Goal: Transaction & Acquisition: Book appointment/travel/reservation

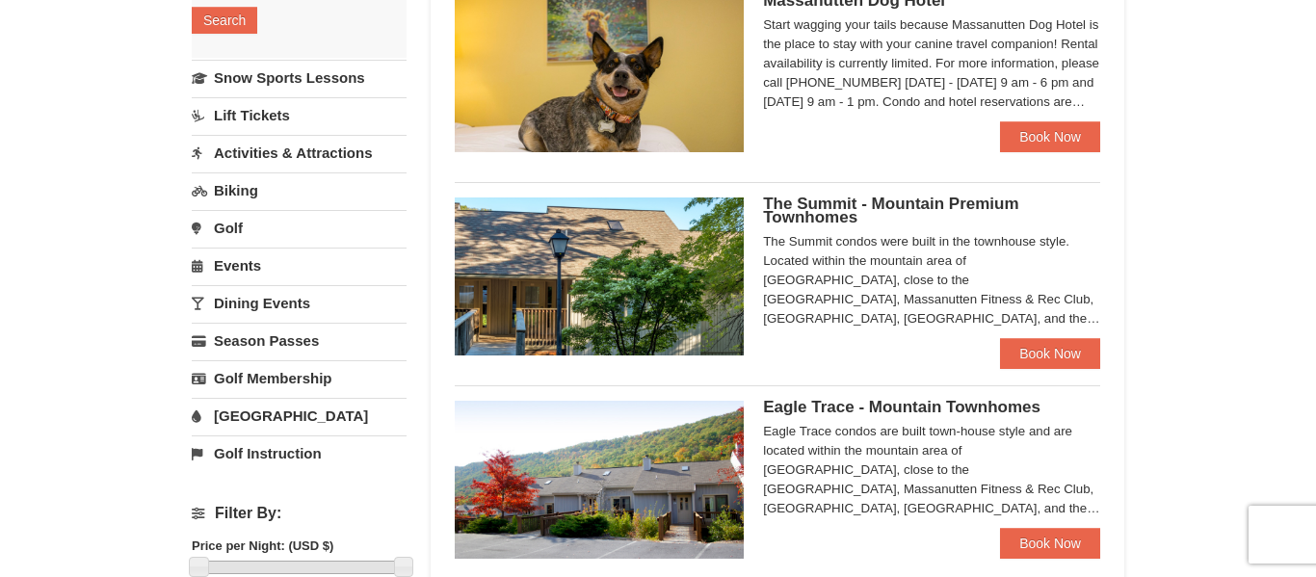
scroll to position [415, 0]
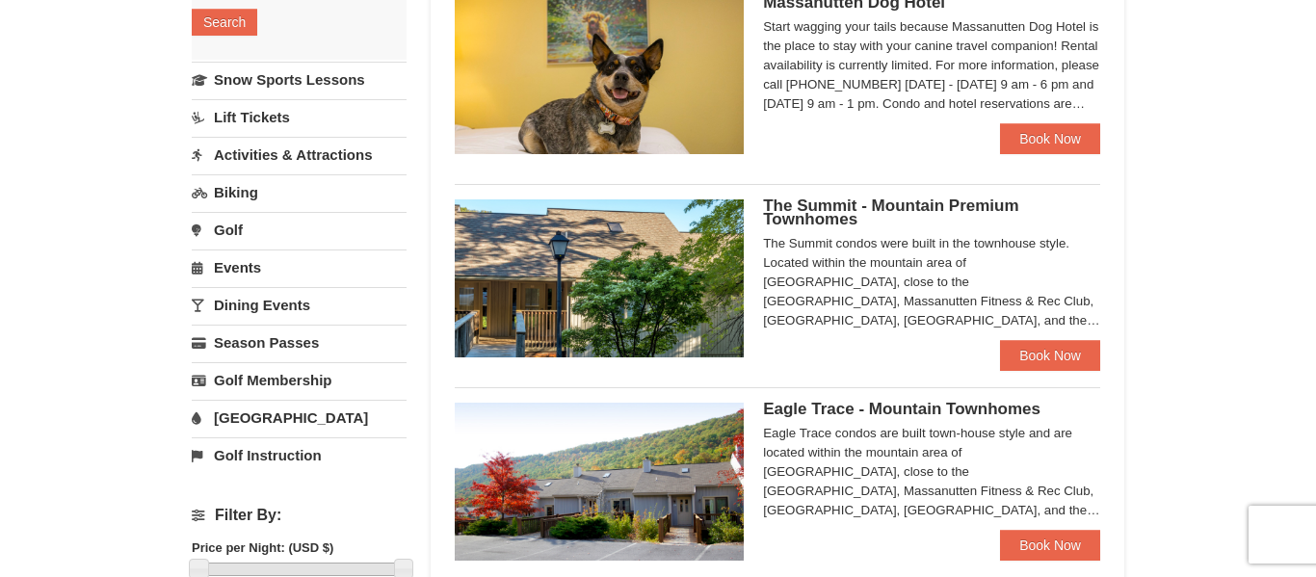
click at [262, 128] on link "Lift Tickets" at bounding box center [299, 117] width 215 height 36
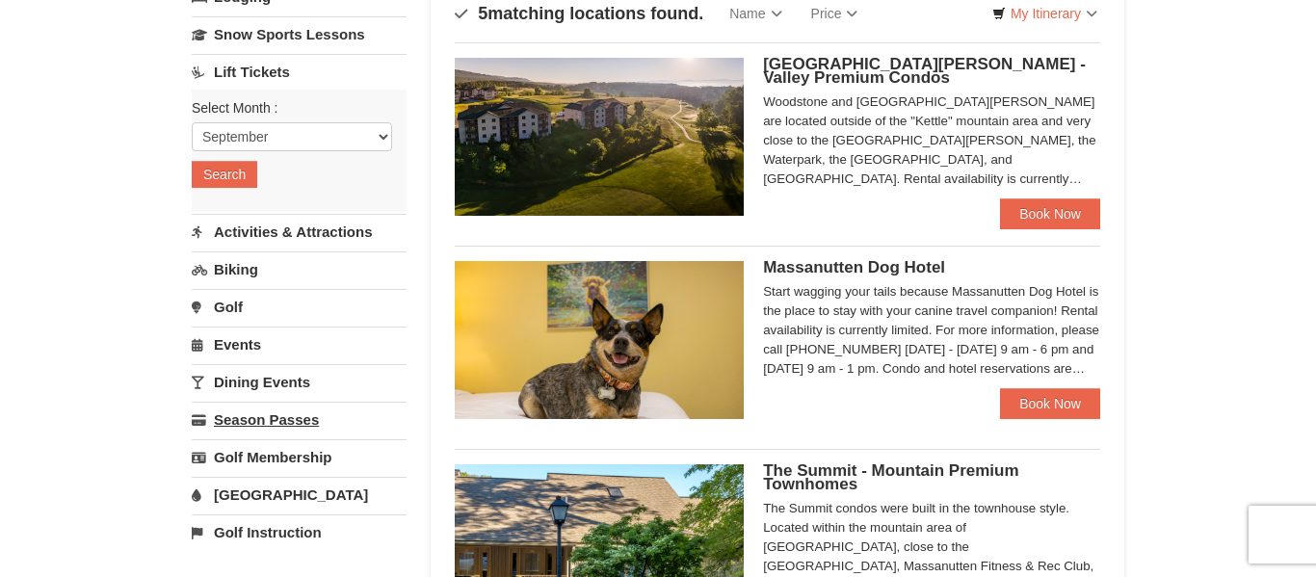
scroll to position [138, 0]
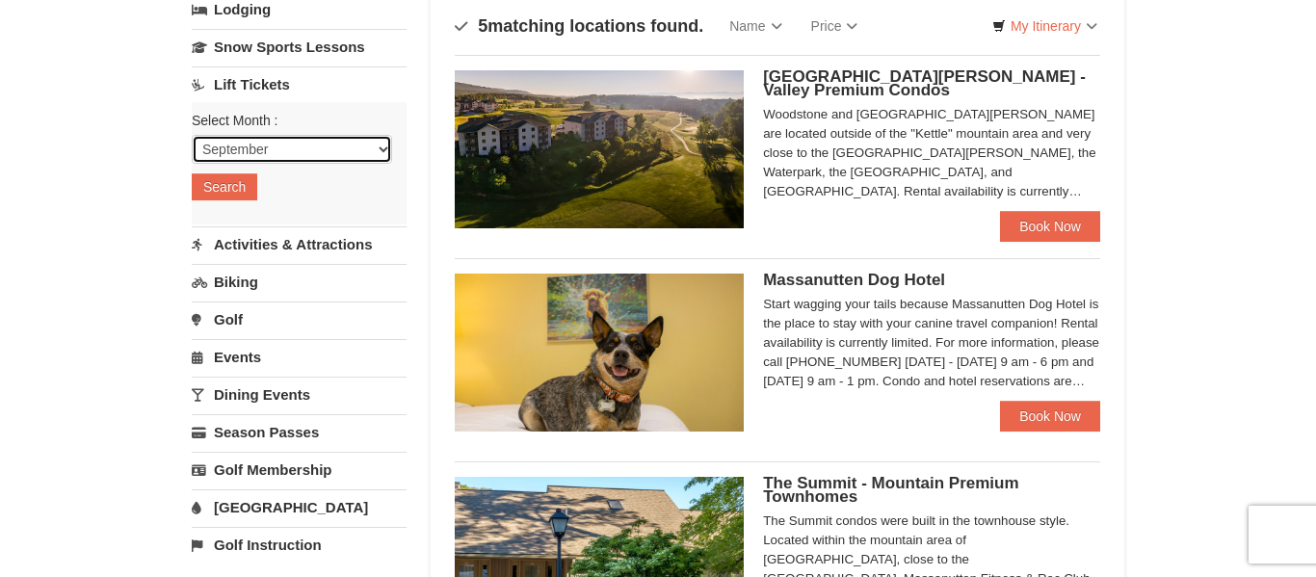
click at [284, 147] on select "September October November December January February March April May June July …" at bounding box center [292, 149] width 200 height 29
select select "12"
click at [192, 135] on select "September October November December January February March April May June July …" at bounding box center [292, 149] width 200 height 29
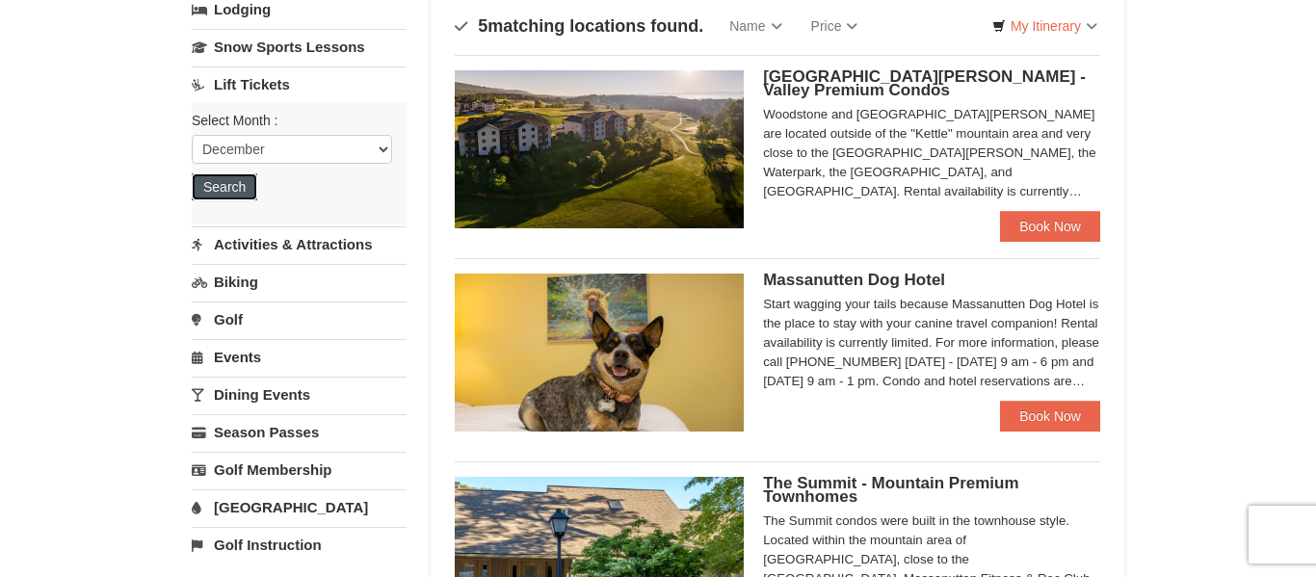
click at [223, 182] on button "Search" at bounding box center [225, 186] width 66 height 27
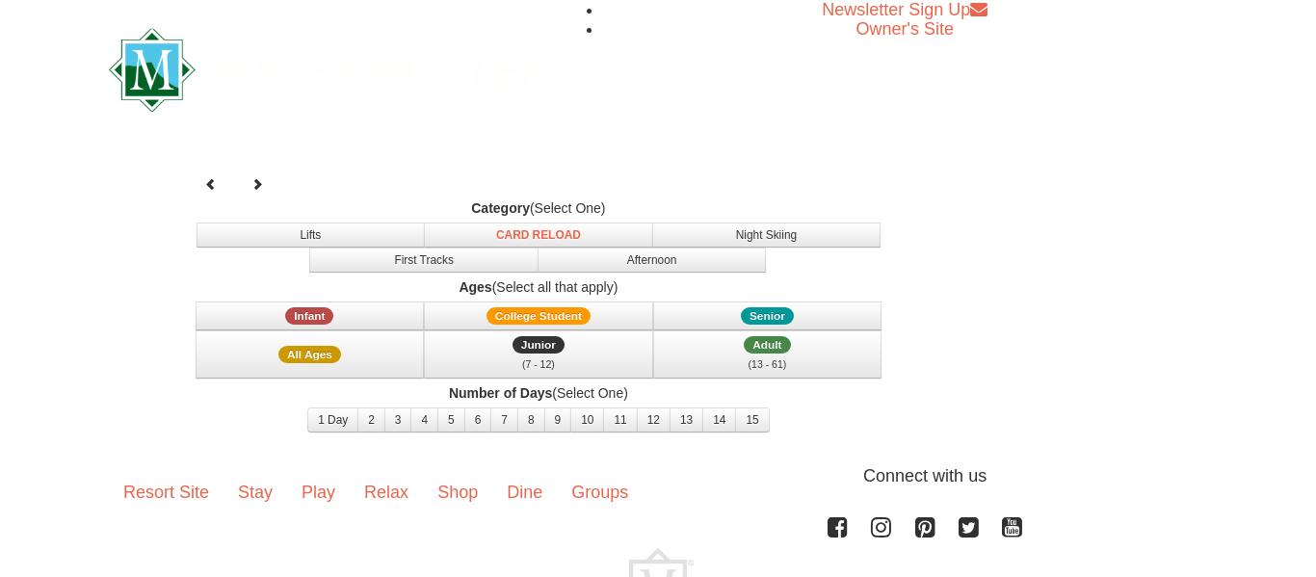
select select "12"
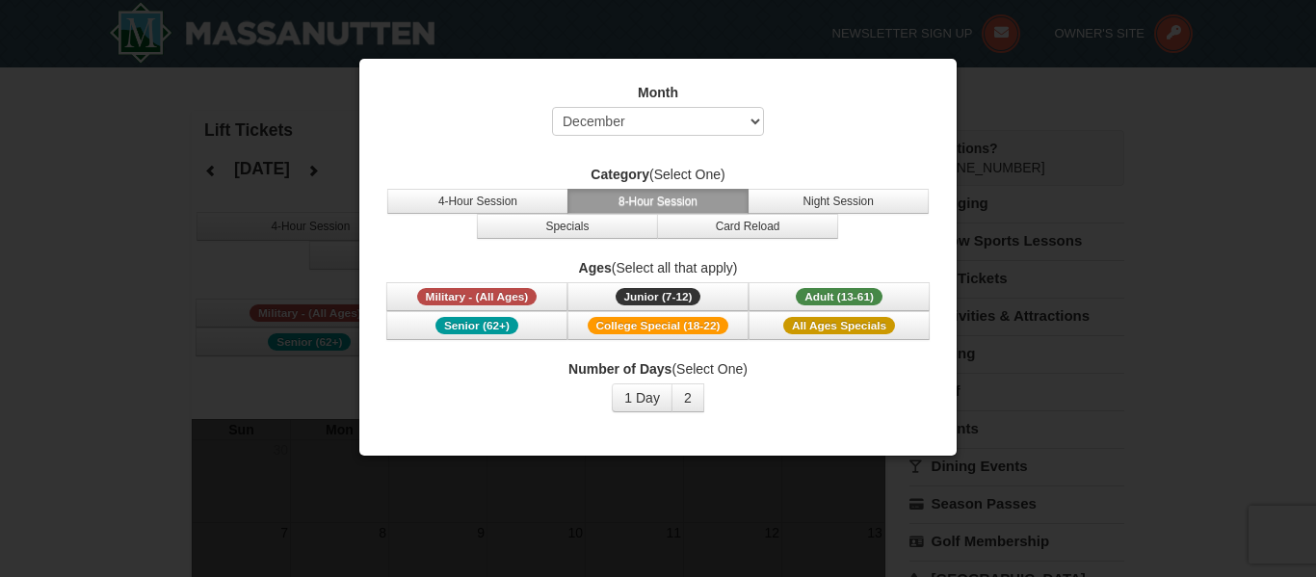
click at [173, 274] on div at bounding box center [658, 288] width 1316 height 577
click at [281, 104] on div at bounding box center [658, 288] width 1316 height 577
click at [649, 107] on select "Select September October November December January February March April May Jun…" at bounding box center [658, 121] width 212 height 29
click at [146, 199] on div at bounding box center [658, 288] width 1316 height 577
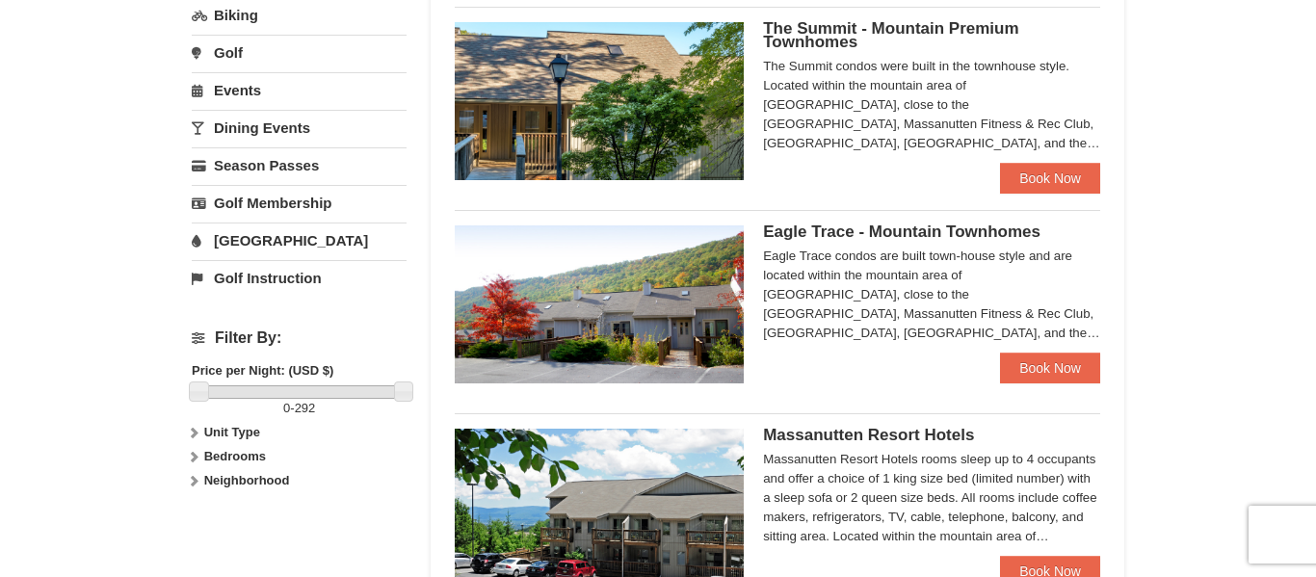
scroll to position [587, 0]
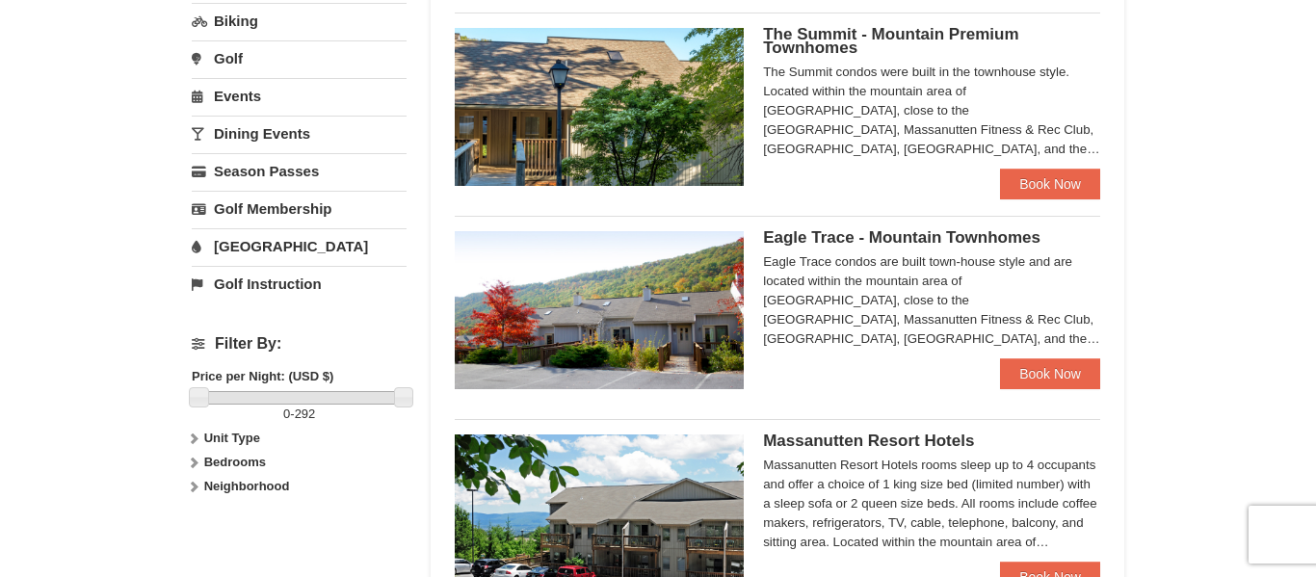
click at [786, 37] on span "The Summit - Mountain Premium Townhomes" at bounding box center [890, 41] width 255 height 32
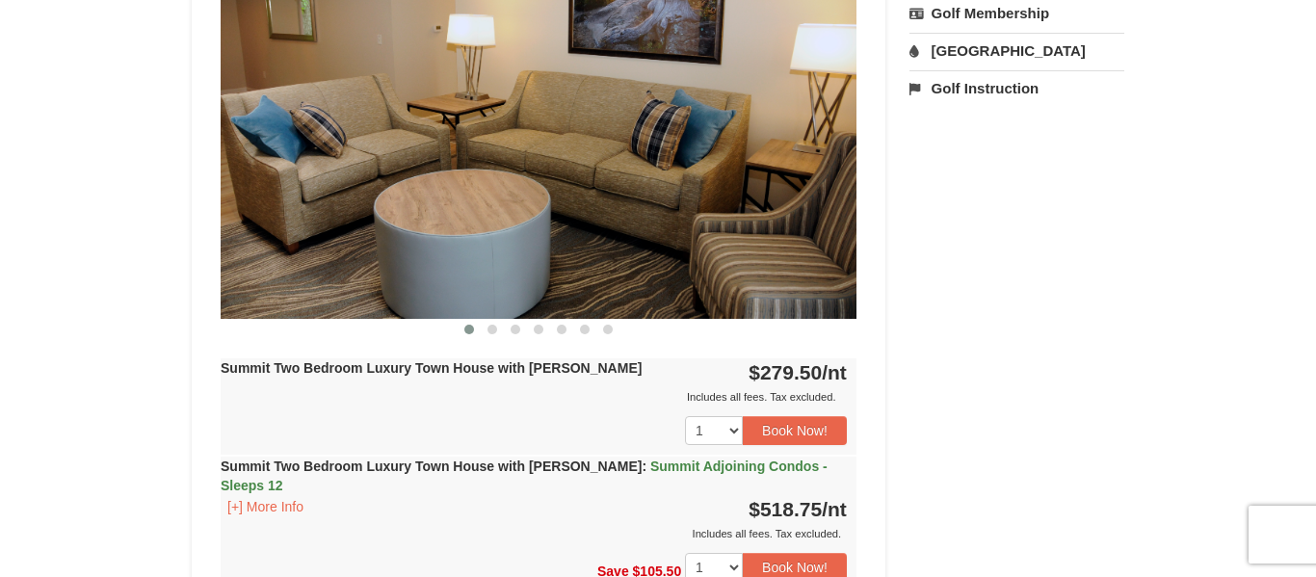
scroll to position [799, 0]
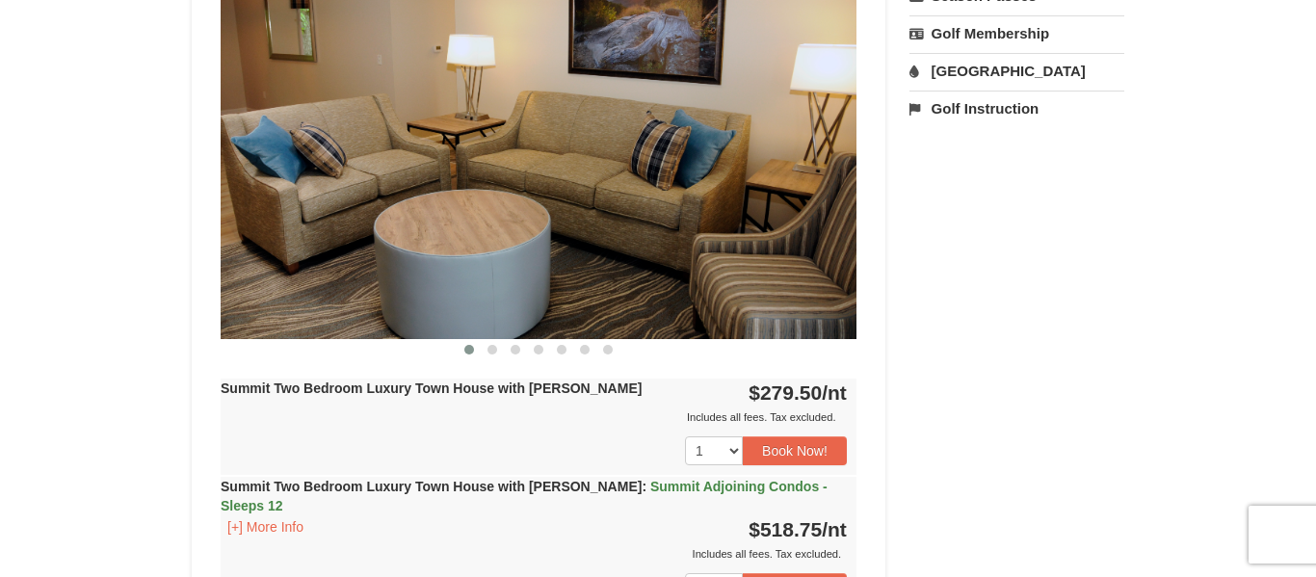
click at [747, 182] on img at bounding box center [539, 164] width 636 height 348
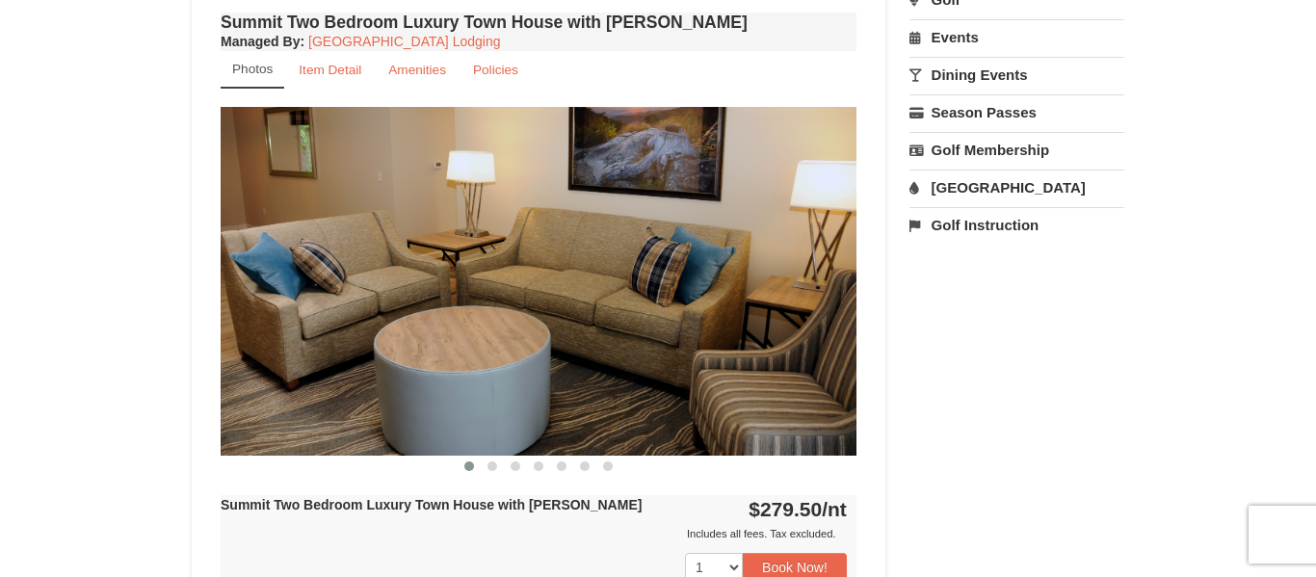
scroll to position [675, 0]
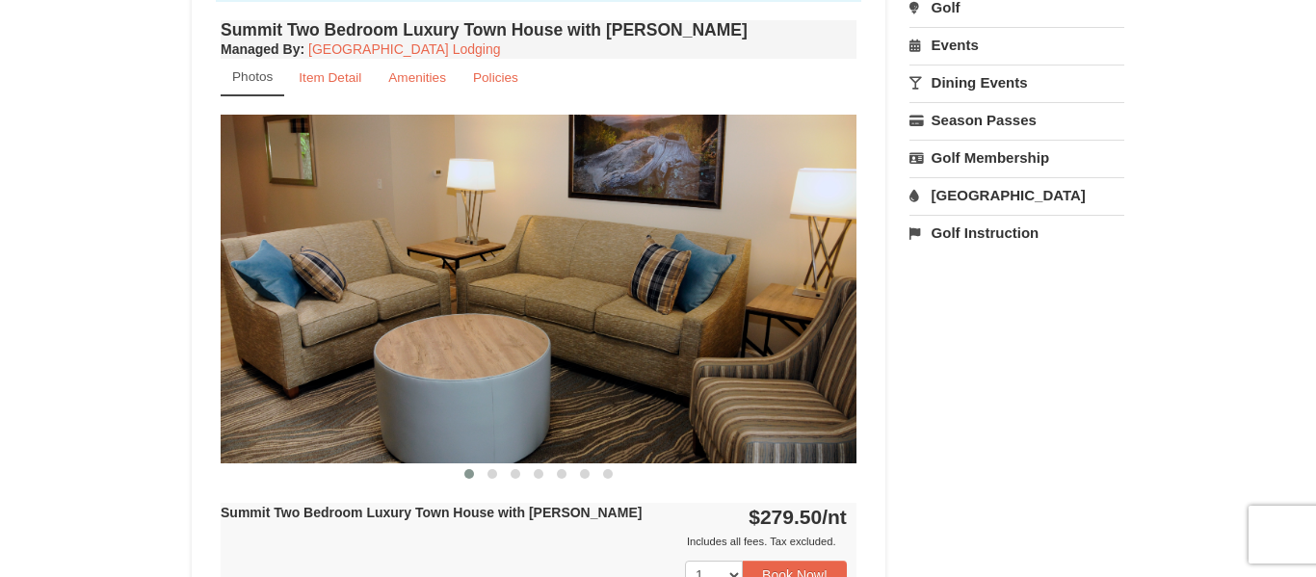
click at [720, 294] on img at bounding box center [539, 289] width 636 height 348
click at [489, 483] on button at bounding box center [492, 474] width 23 height 19
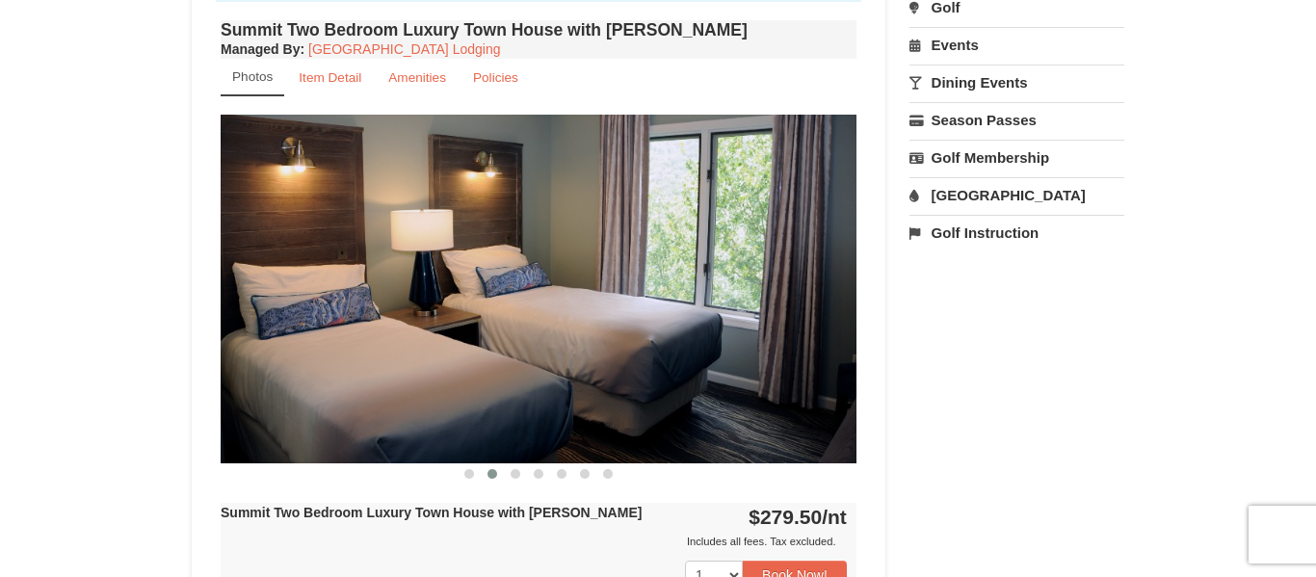
click at [510, 484] on div "Summit Two Bedroom Luxury Town House with Jacuzzi Managed By : Massanutten Reso…" at bounding box center [539, 409] width 646 height 788
click at [511, 477] on span at bounding box center [516, 474] width 10 height 10
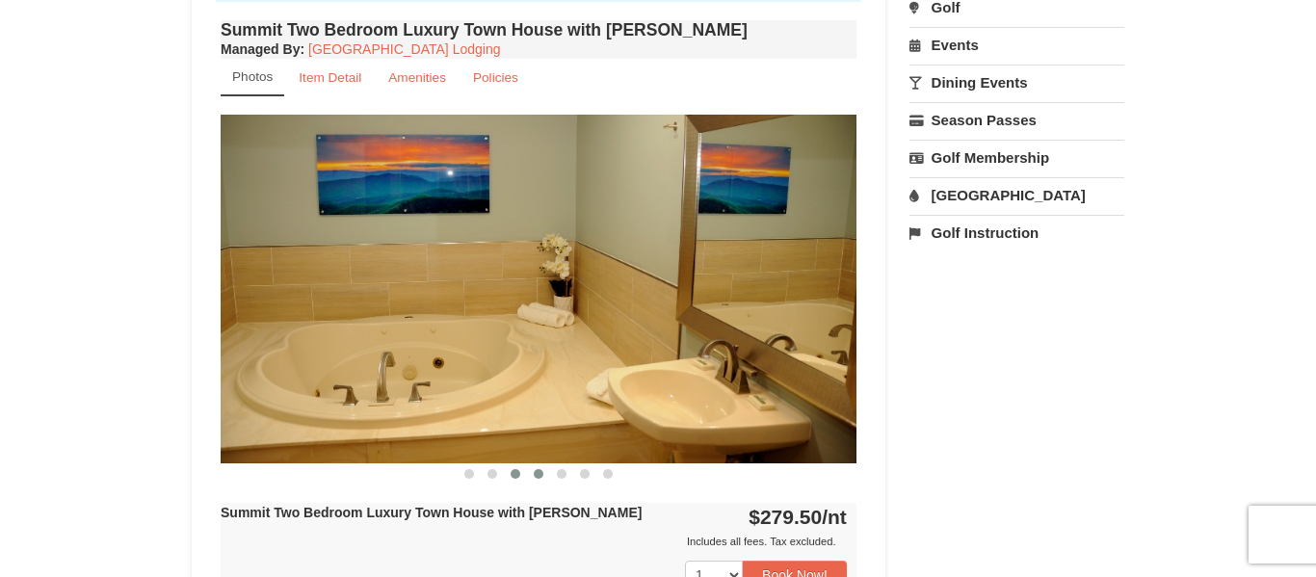
click at [536, 479] on button at bounding box center [538, 474] width 23 height 19
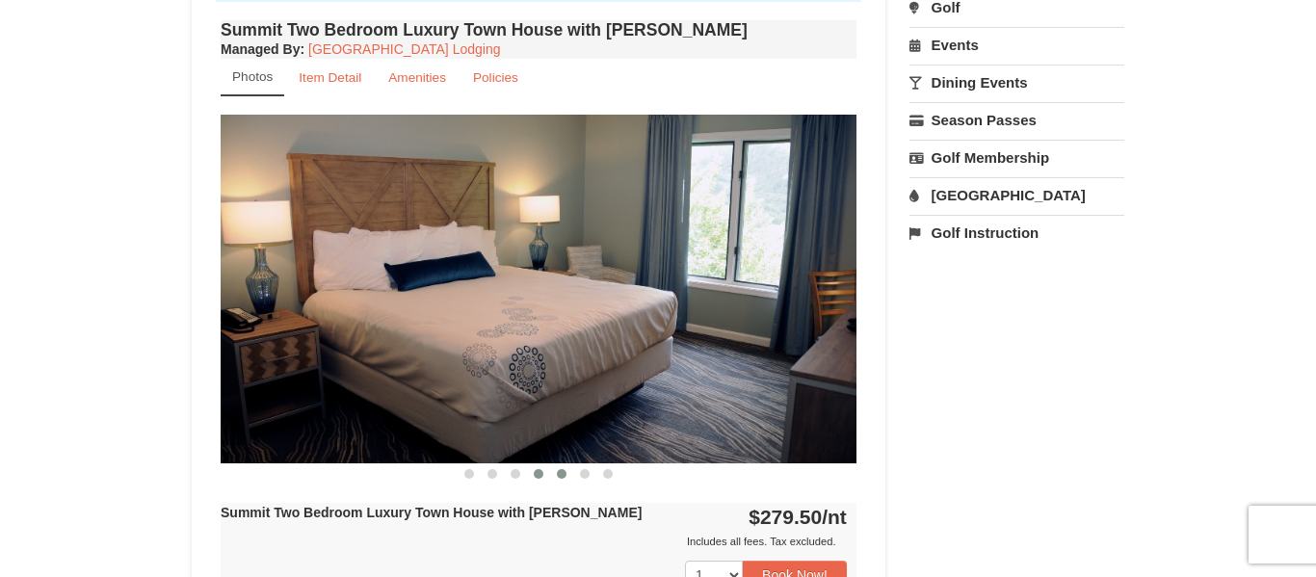
click at [557, 479] on button at bounding box center [561, 474] width 23 height 19
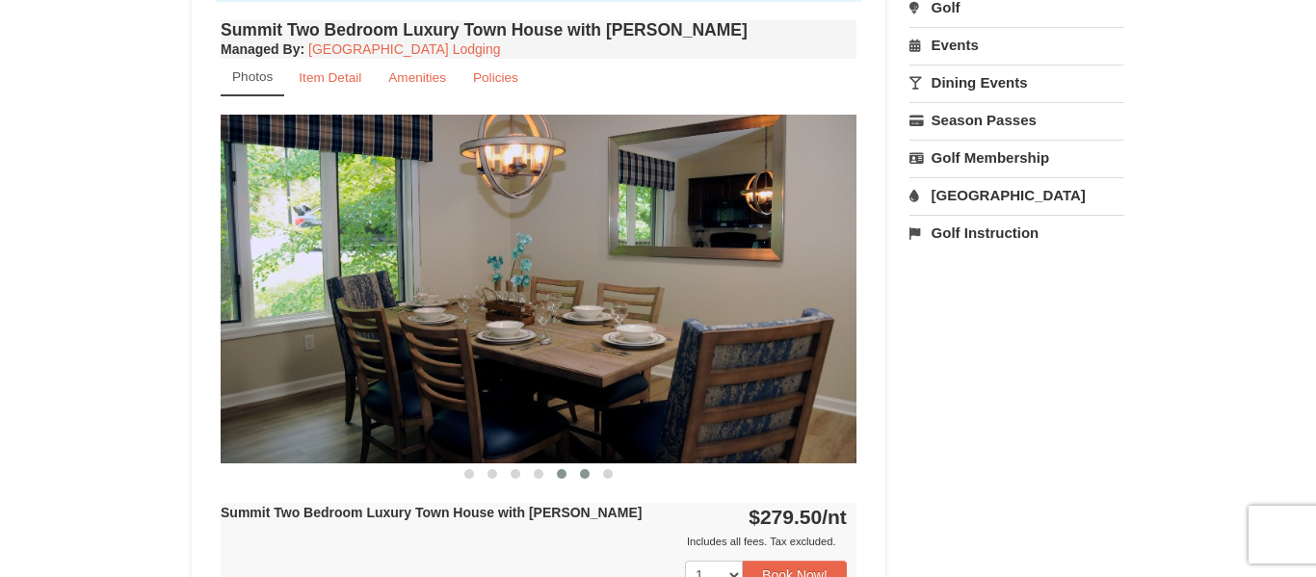
click at [581, 476] on span at bounding box center [585, 474] width 10 height 10
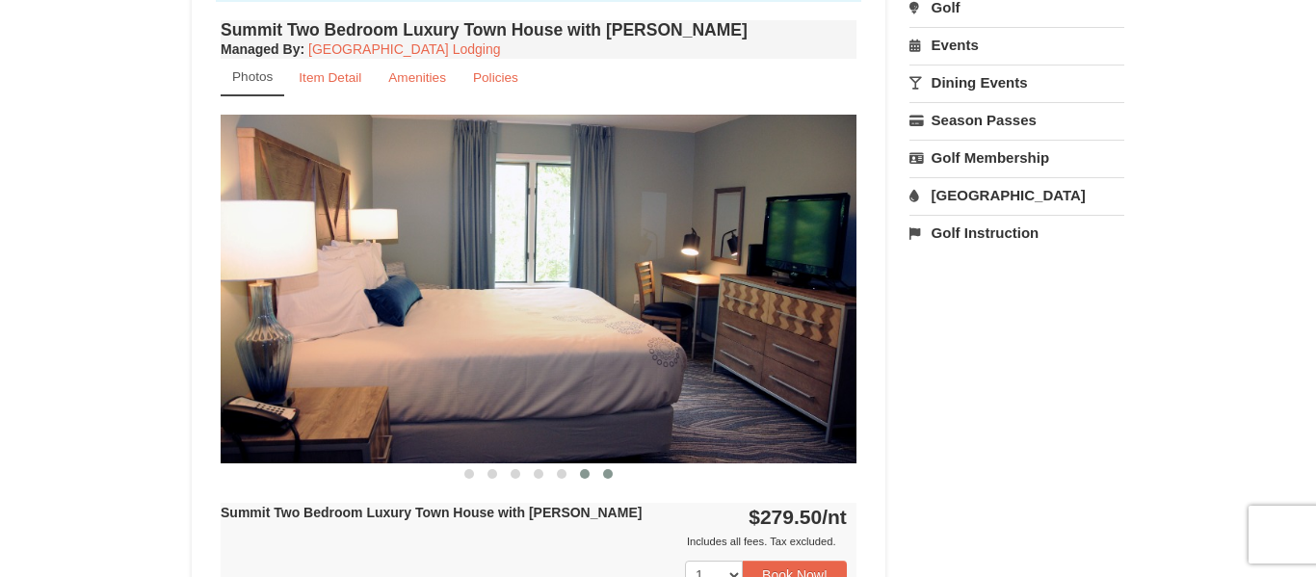
click at [605, 483] on button at bounding box center [608, 474] width 23 height 19
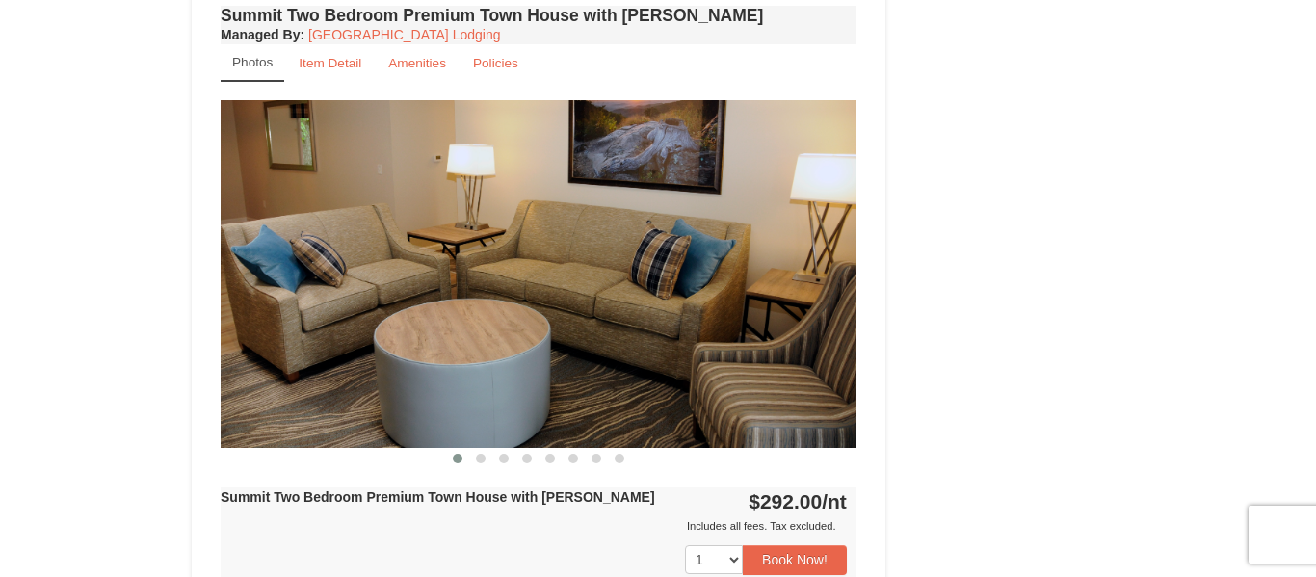
scroll to position [1491, 0]
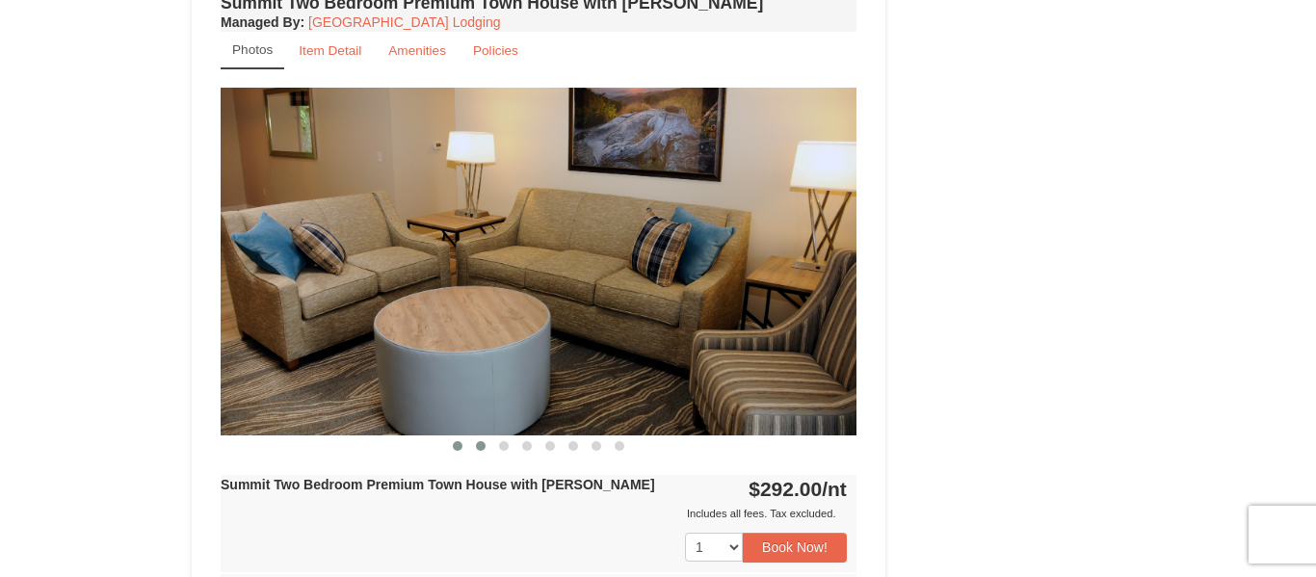
click at [481, 439] on button at bounding box center [480, 446] width 23 height 19
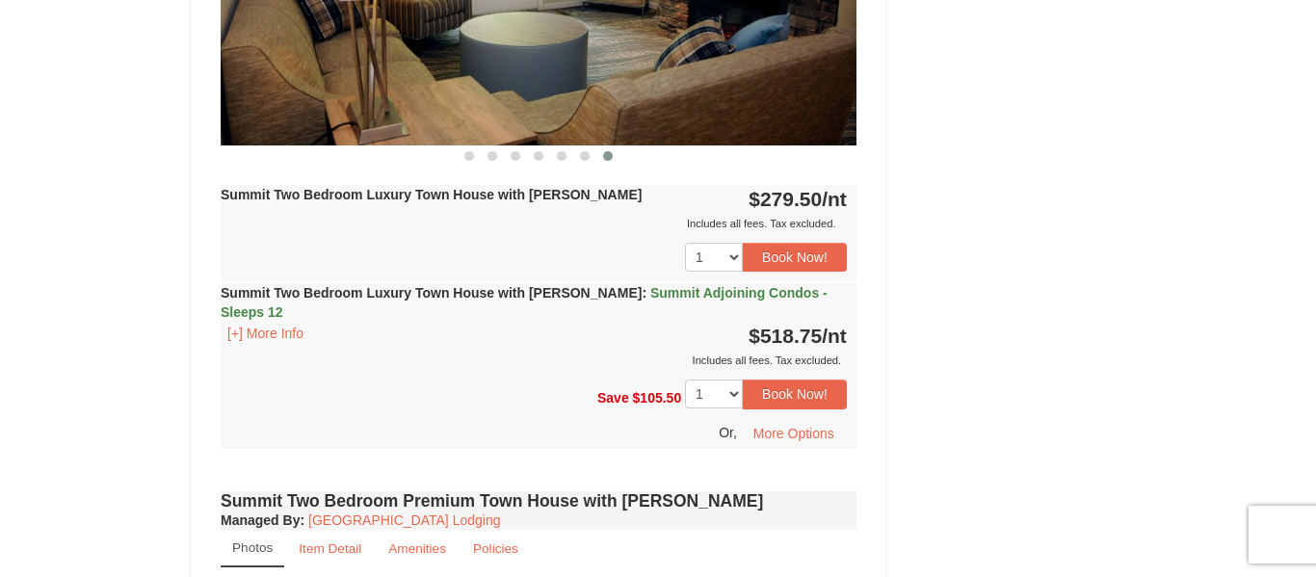
scroll to position [685, 0]
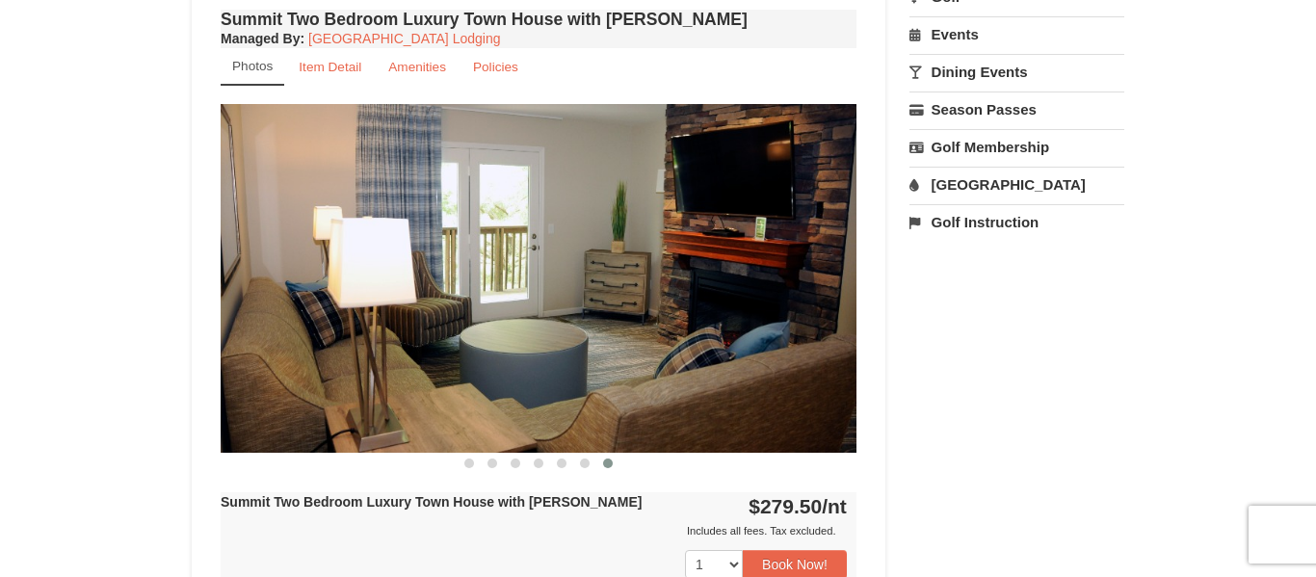
click at [608, 461] on span at bounding box center [608, 464] width 10 height 10
click at [578, 465] on button at bounding box center [584, 463] width 23 height 19
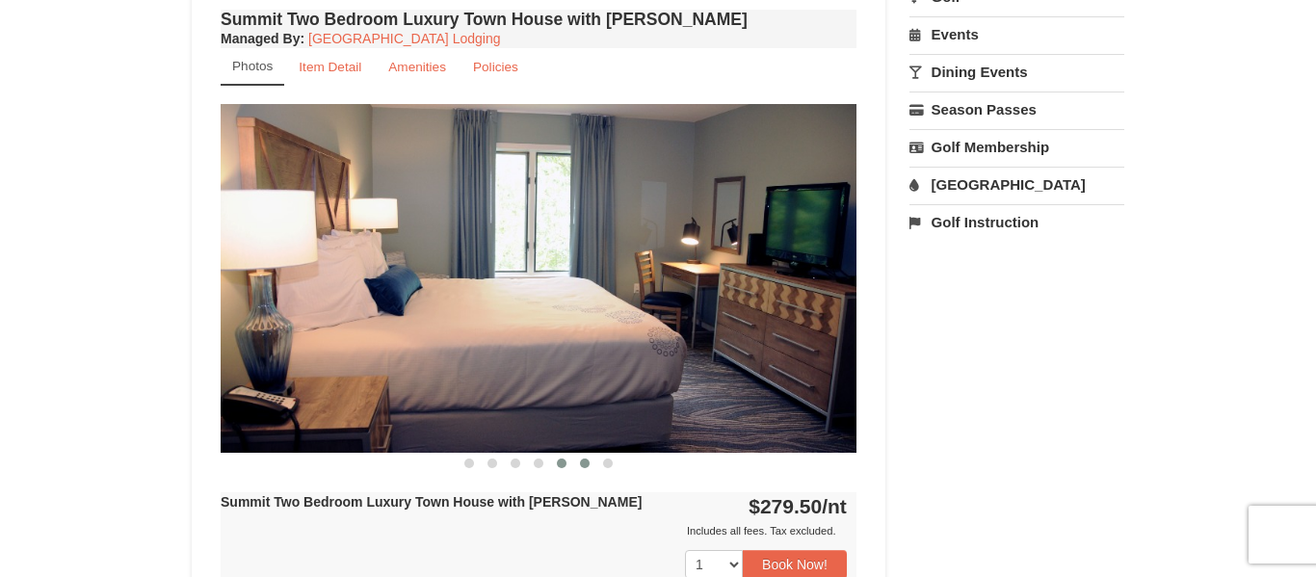
click at [560, 465] on span at bounding box center [562, 464] width 10 height 10
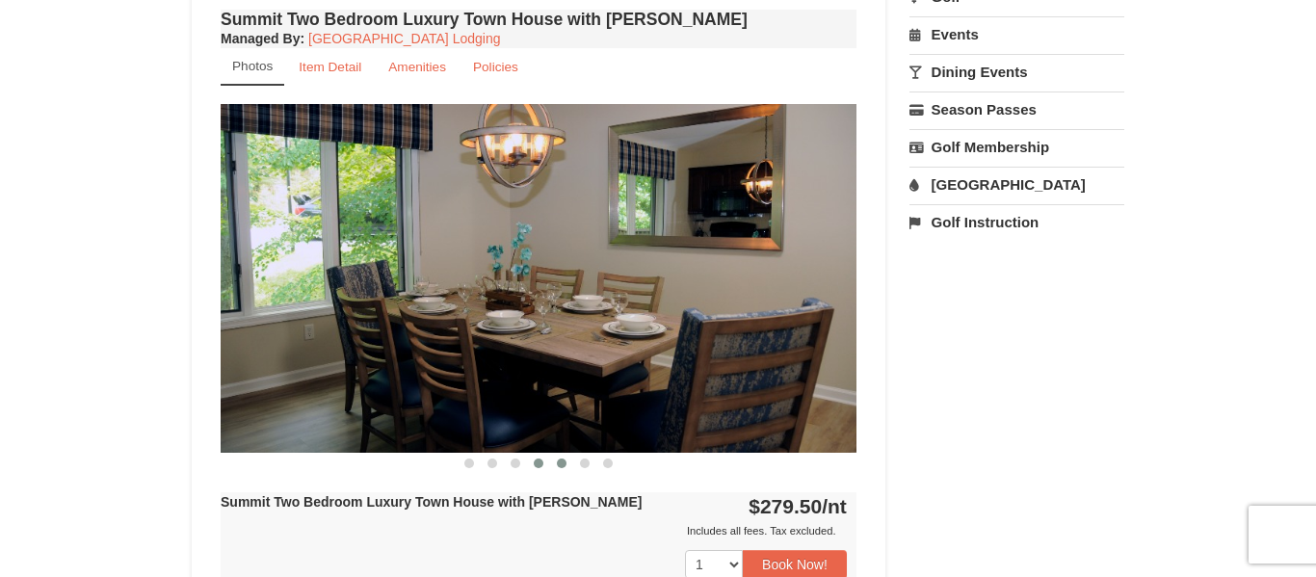
click at [545, 465] on button at bounding box center [538, 463] width 23 height 19
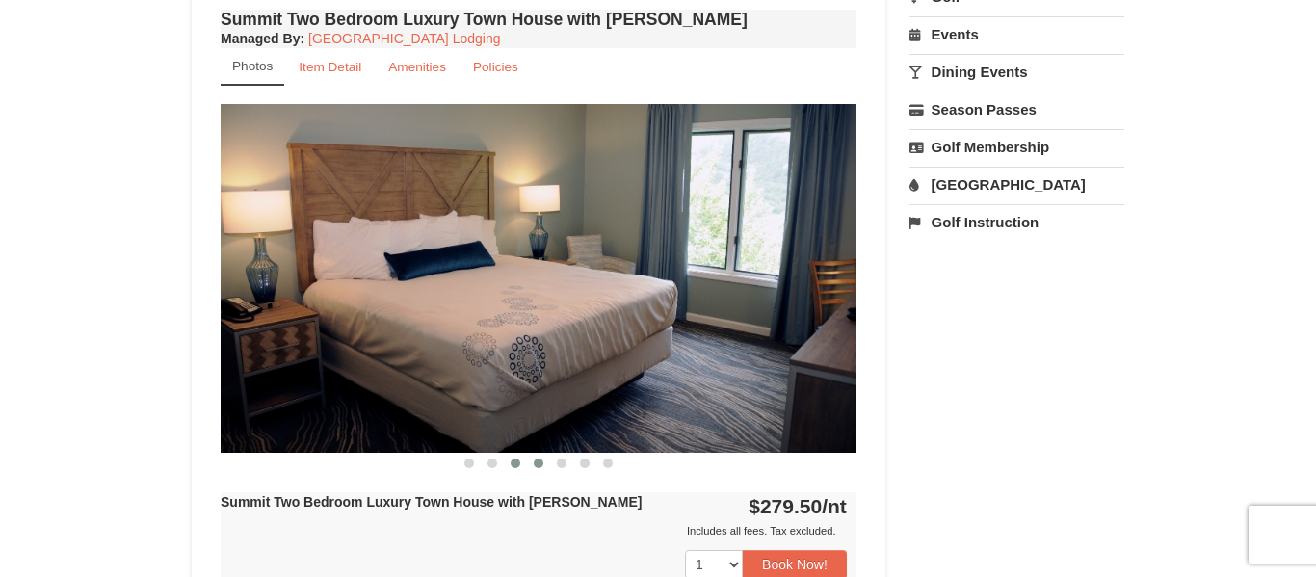
click at [515, 466] on span at bounding box center [516, 464] width 10 height 10
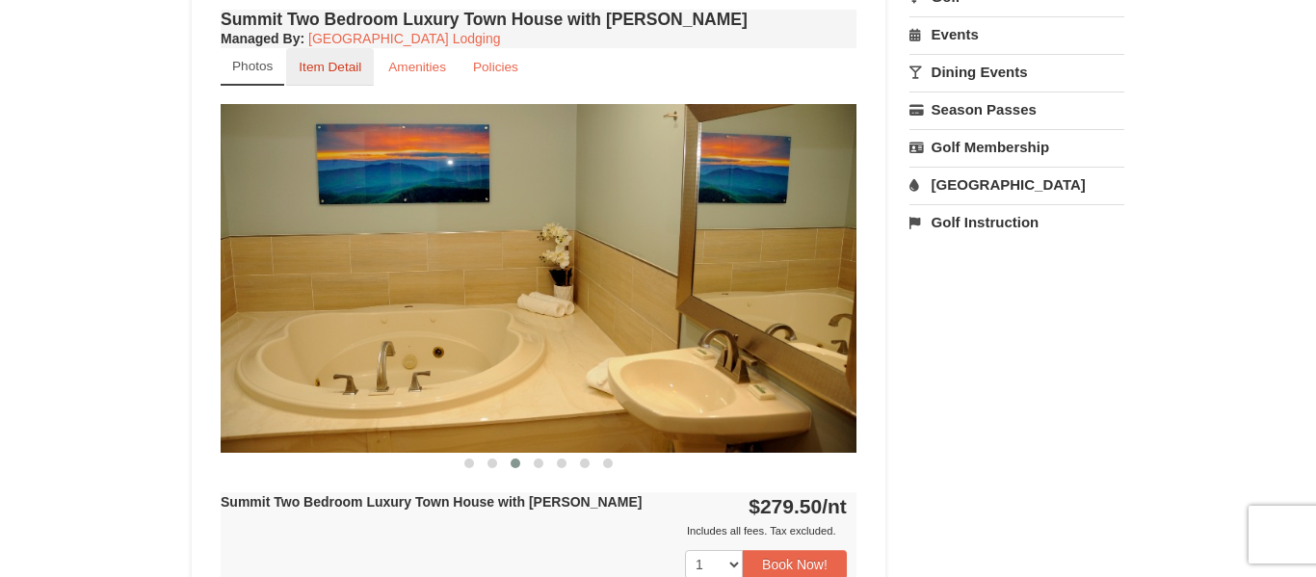
click at [332, 56] on link "Item Detail" at bounding box center [330, 67] width 88 height 38
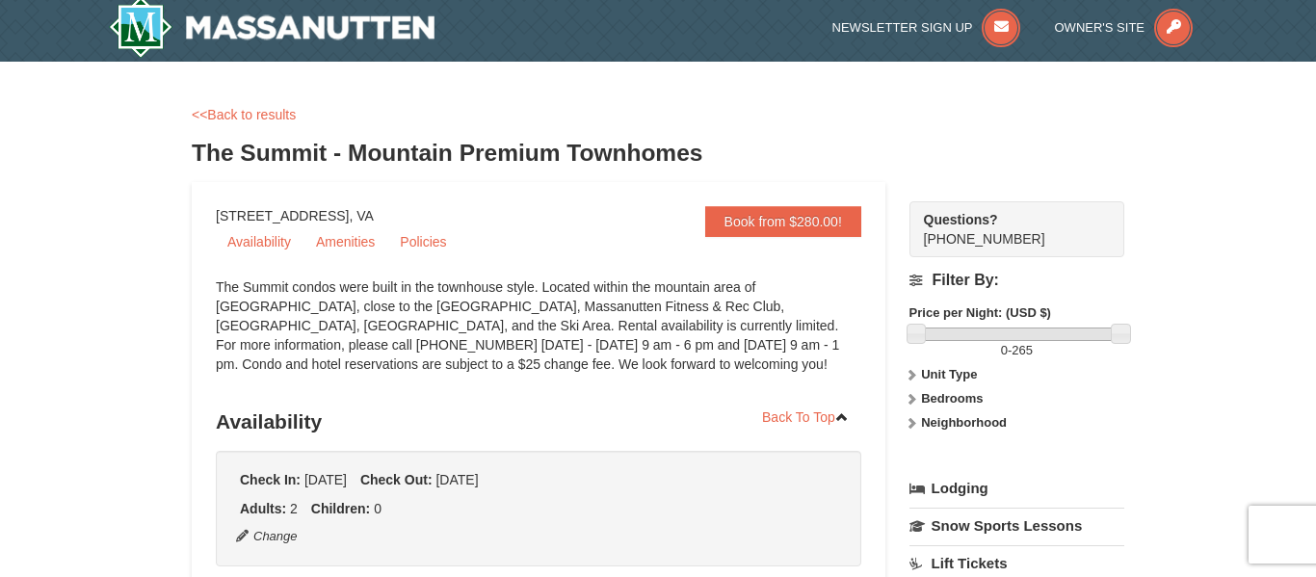
scroll to position [0, 0]
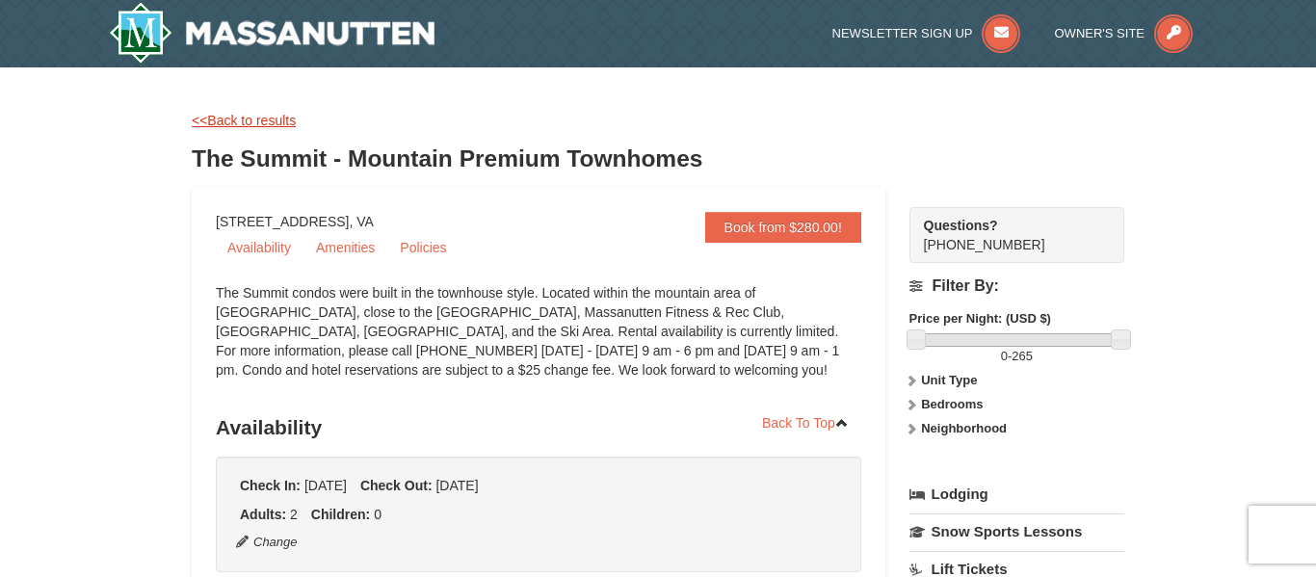
click at [207, 126] on link "<<Back to results" at bounding box center [244, 120] width 104 height 15
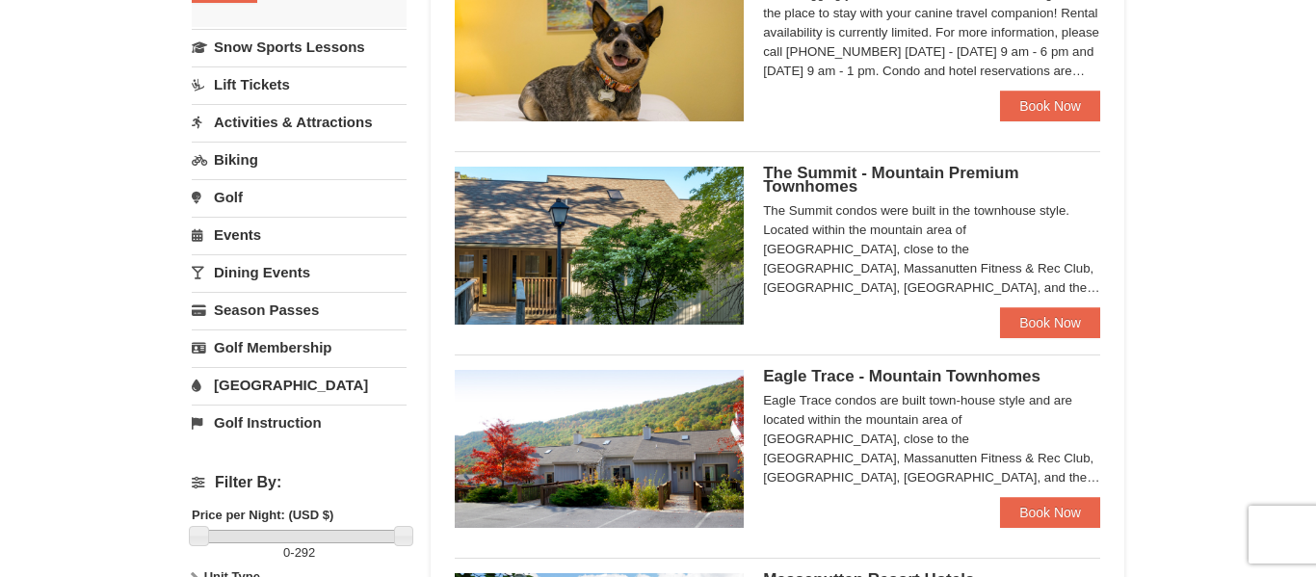
scroll to position [448, 0]
click at [813, 173] on span "The Summit - Mountain Premium Townhomes" at bounding box center [890, 180] width 255 height 32
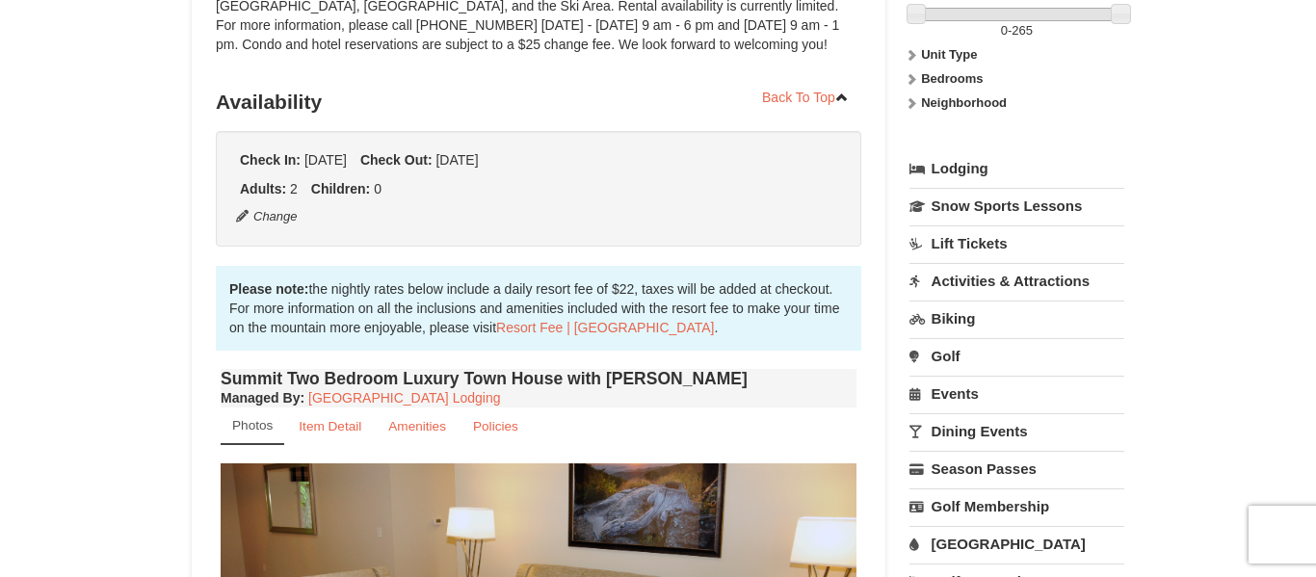
scroll to position [325, 0]
click at [911, 75] on icon at bounding box center [911, 79] width 13 height 13
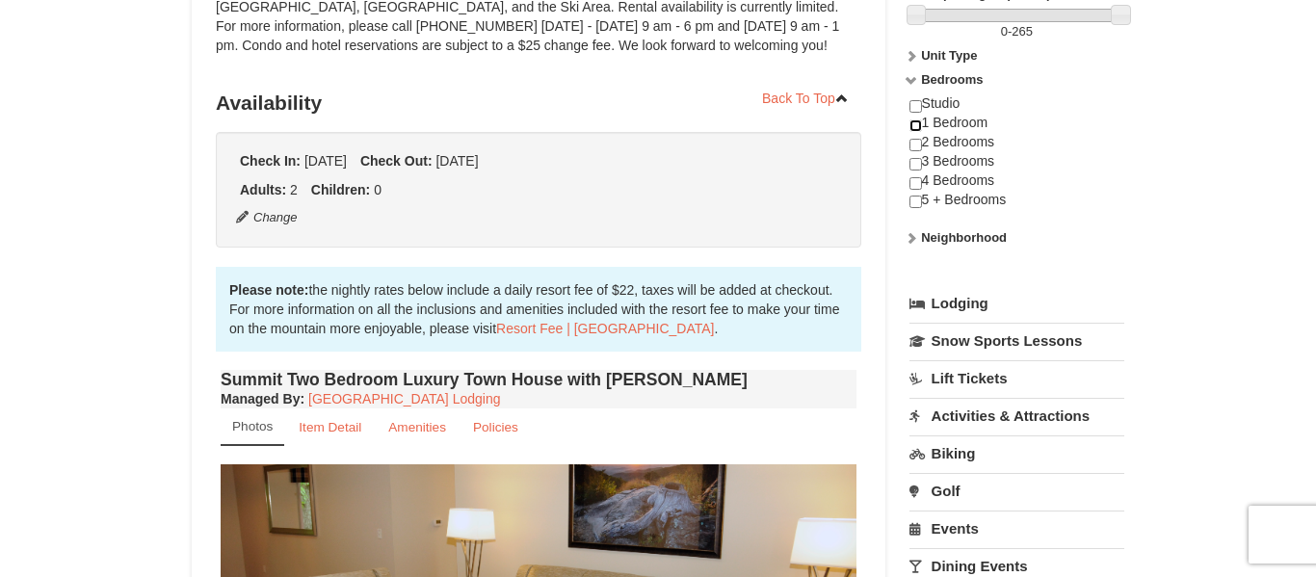
click at [918, 125] on input "checkbox" at bounding box center [916, 126] width 13 height 13
checkbox input "true"
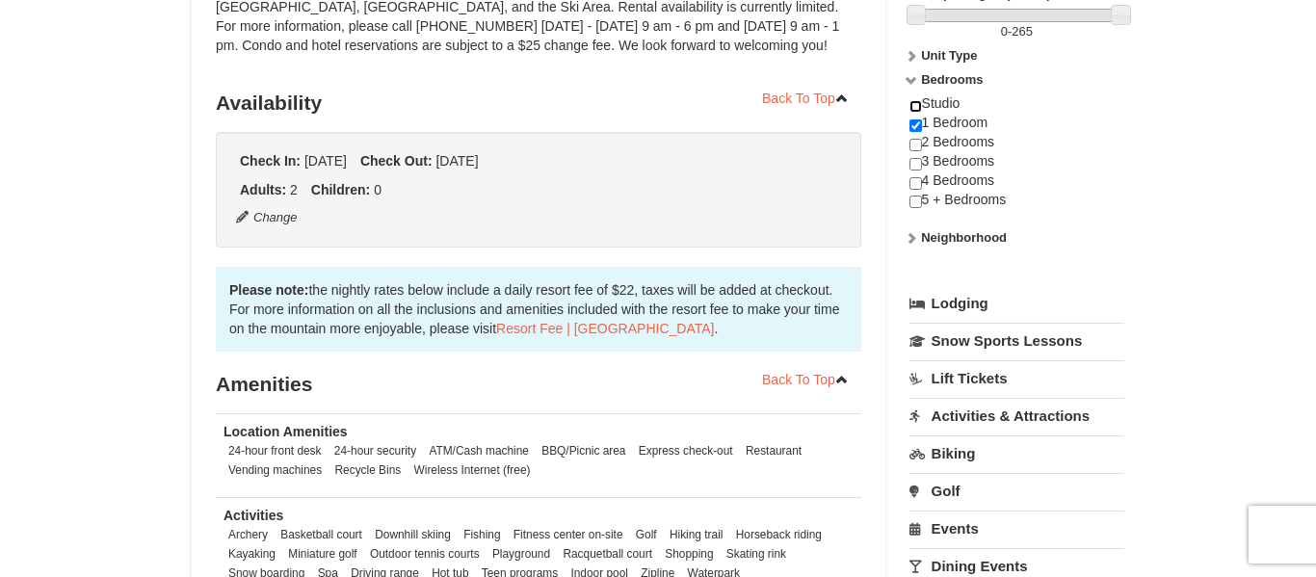
click at [916, 108] on input "checkbox" at bounding box center [916, 106] width 13 height 13
checkbox input "true"
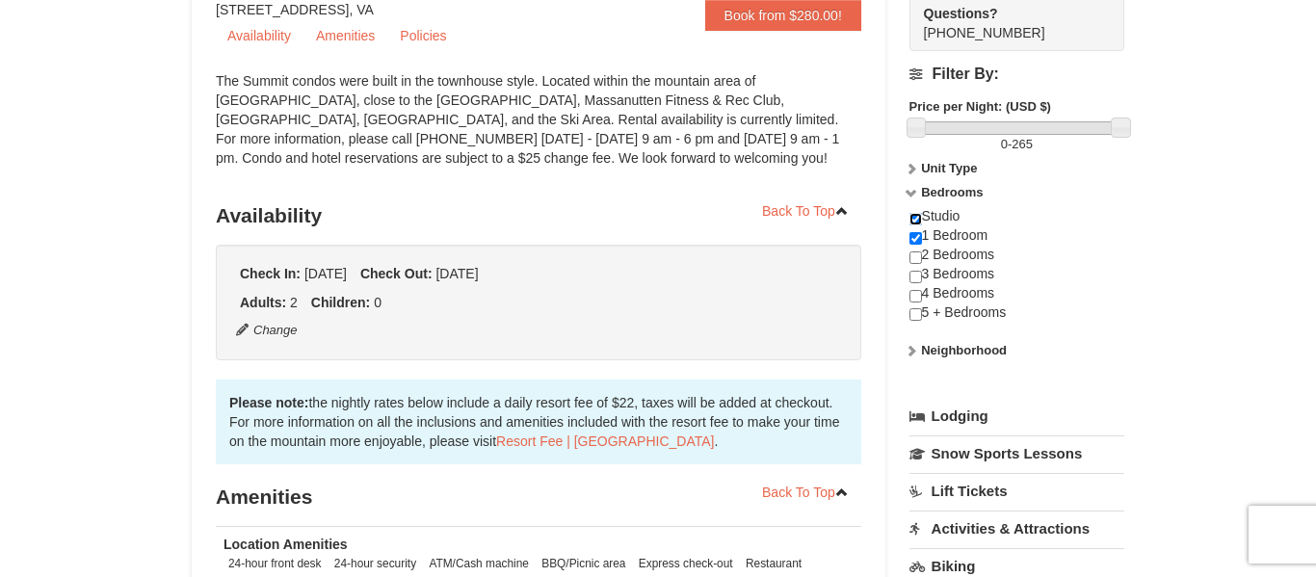
scroll to position [208, 0]
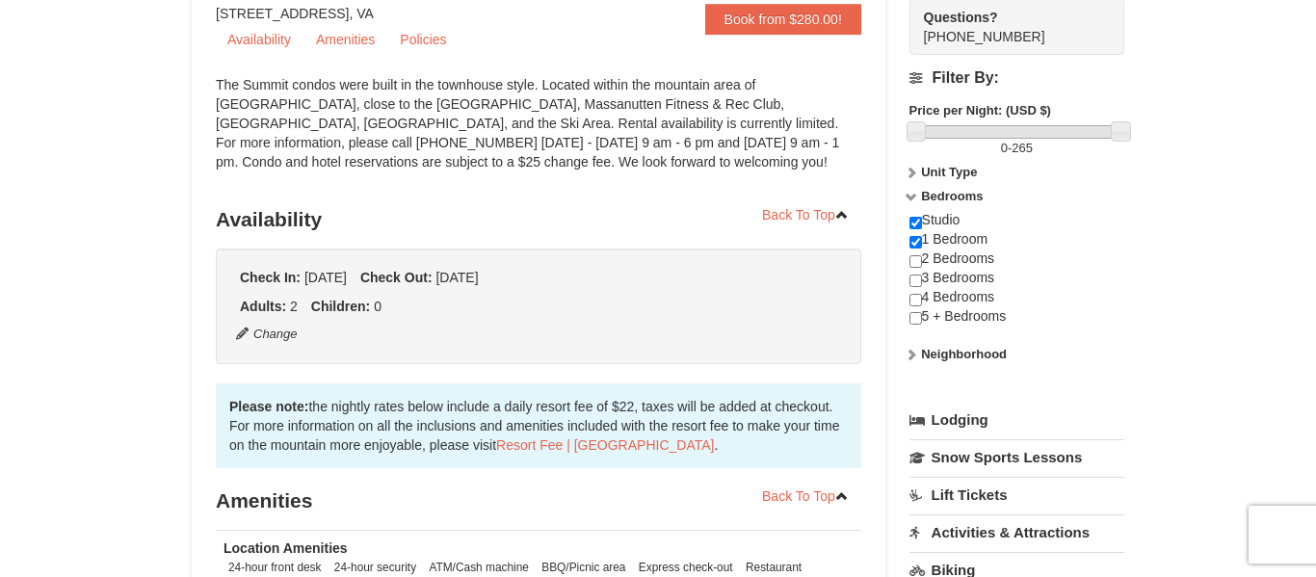
click at [914, 175] on icon at bounding box center [911, 172] width 13 height 13
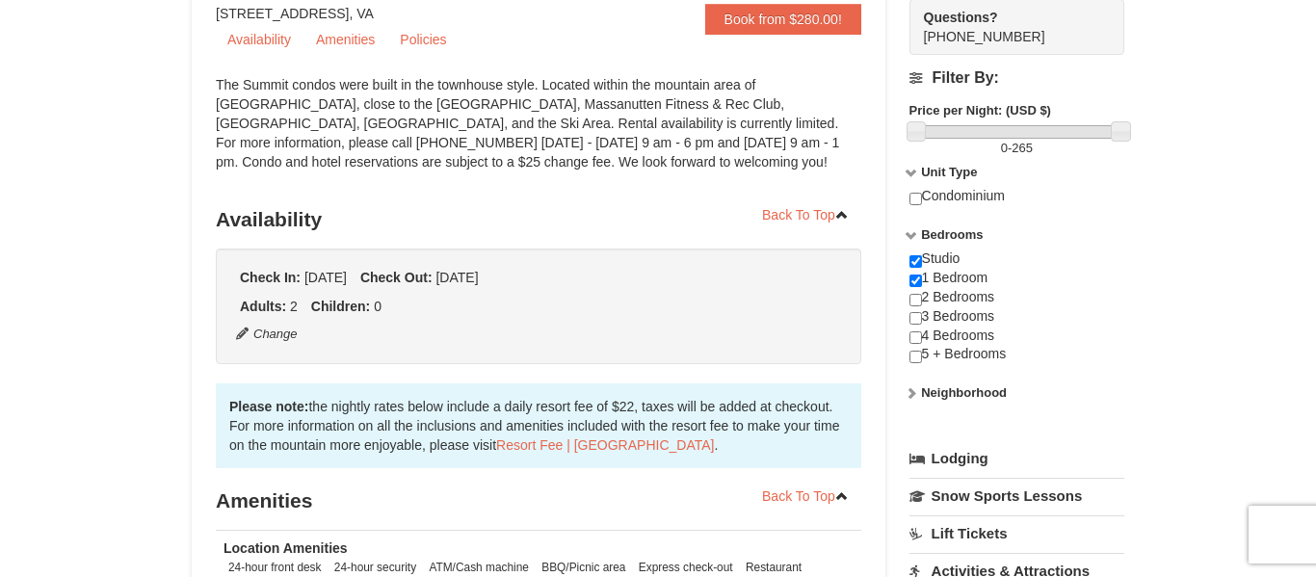
click at [914, 175] on icon at bounding box center [911, 172] width 13 height 13
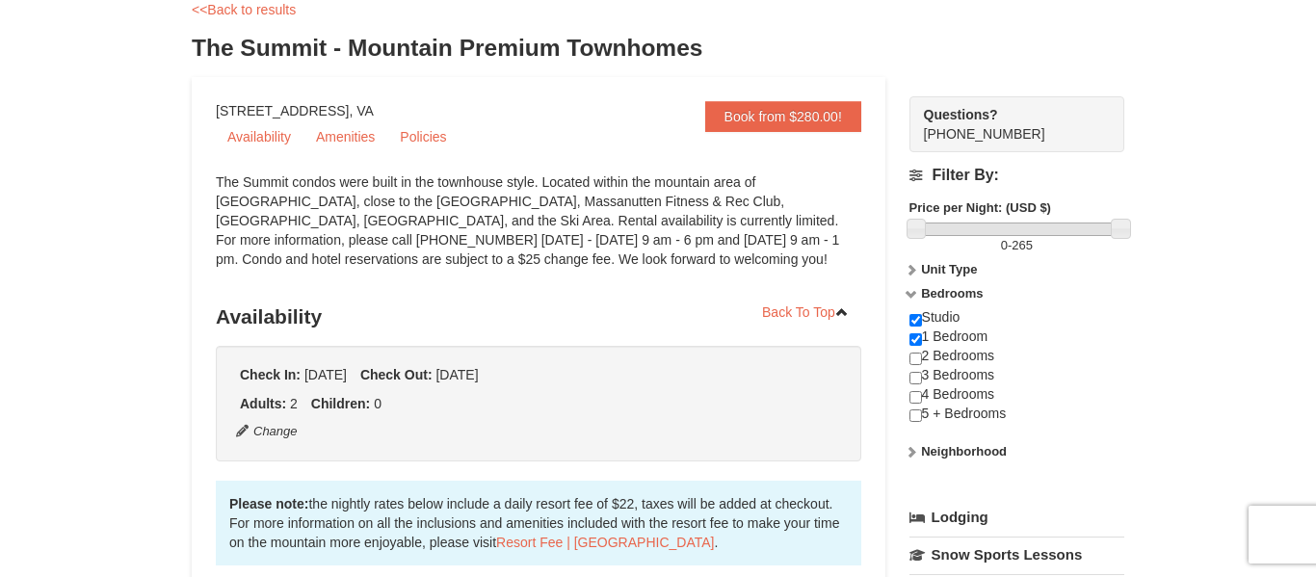
scroll to position [108, 0]
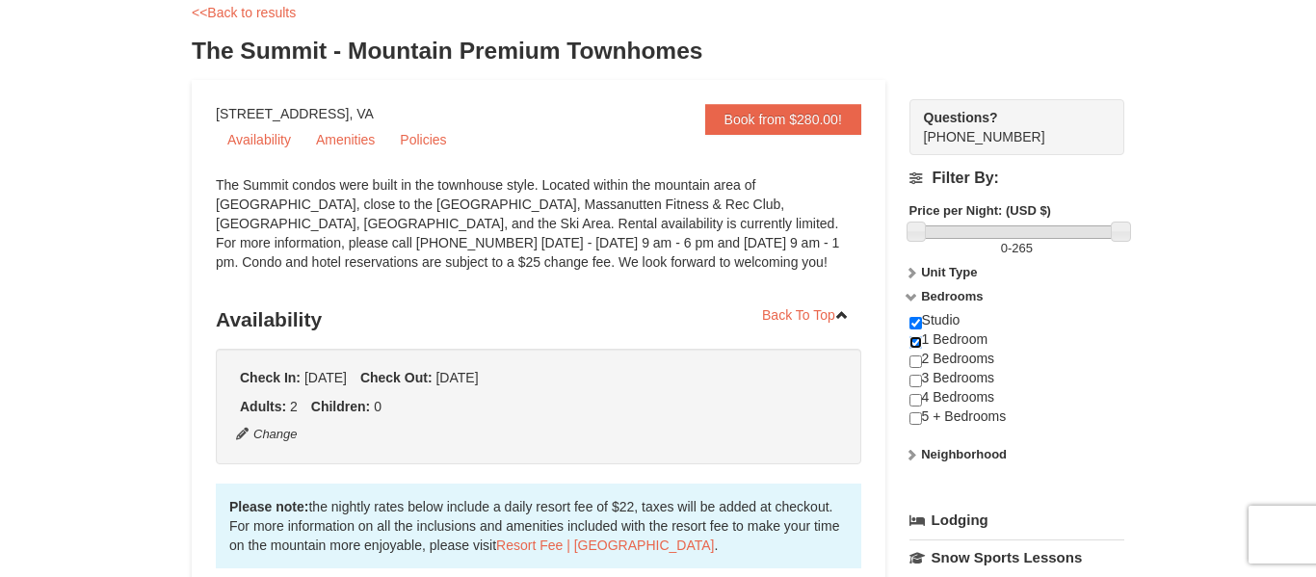
click at [918, 338] on input "checkbox" at bounding box center [916, 342] width 13 height 13
checkbox input "false"
click at [915, 325] on input "checkbox" at bounding box center [916, 323] width 13 height 13
checkbox input "false"
click at [910, 343] on input "checkbox" at bounding box center [916, 342] width 13 height 13
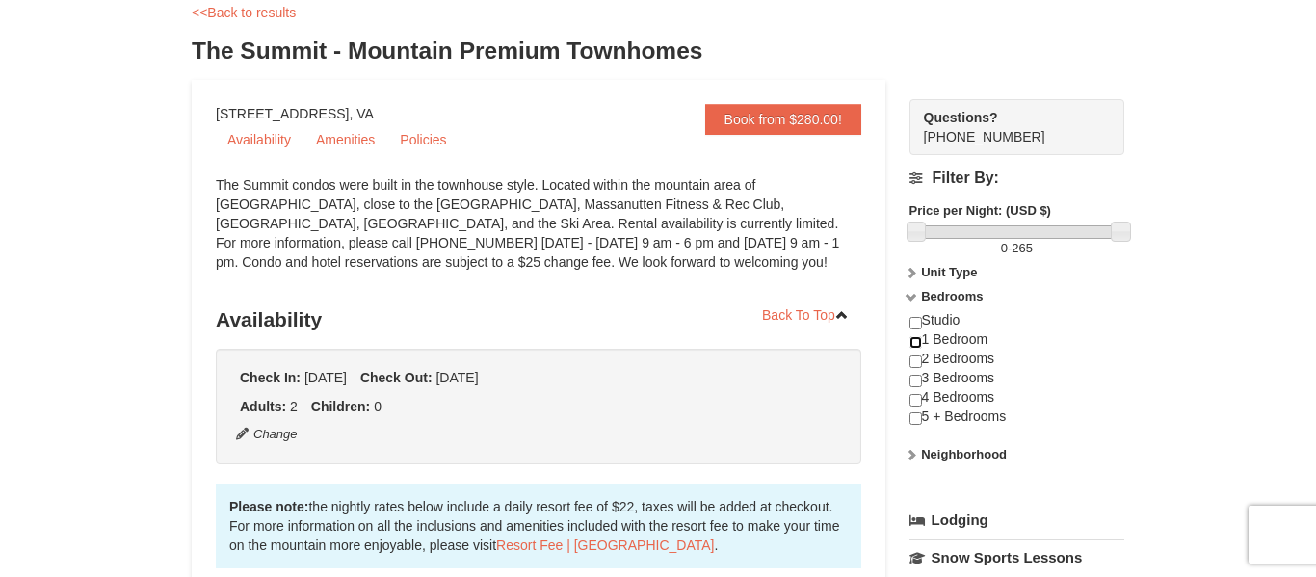
checkbox input "true"
click at [918, 319] on input "checkbox" at bounding box center [916, 323] width 13 height 13
checkbox input "true"
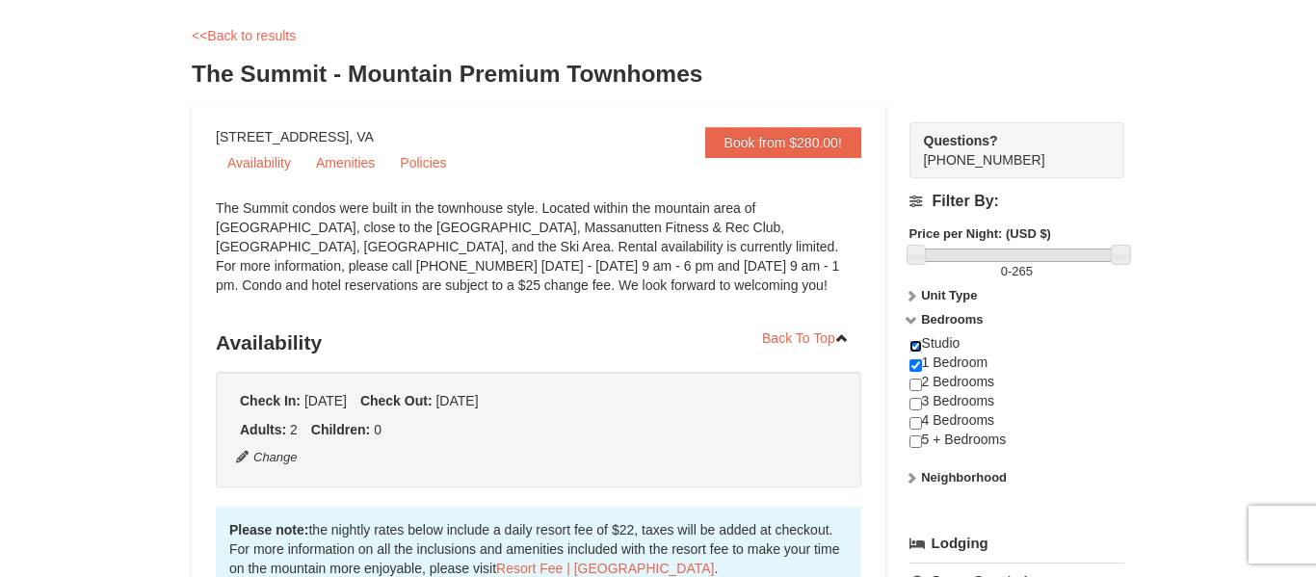
scroll to position [83, 0]
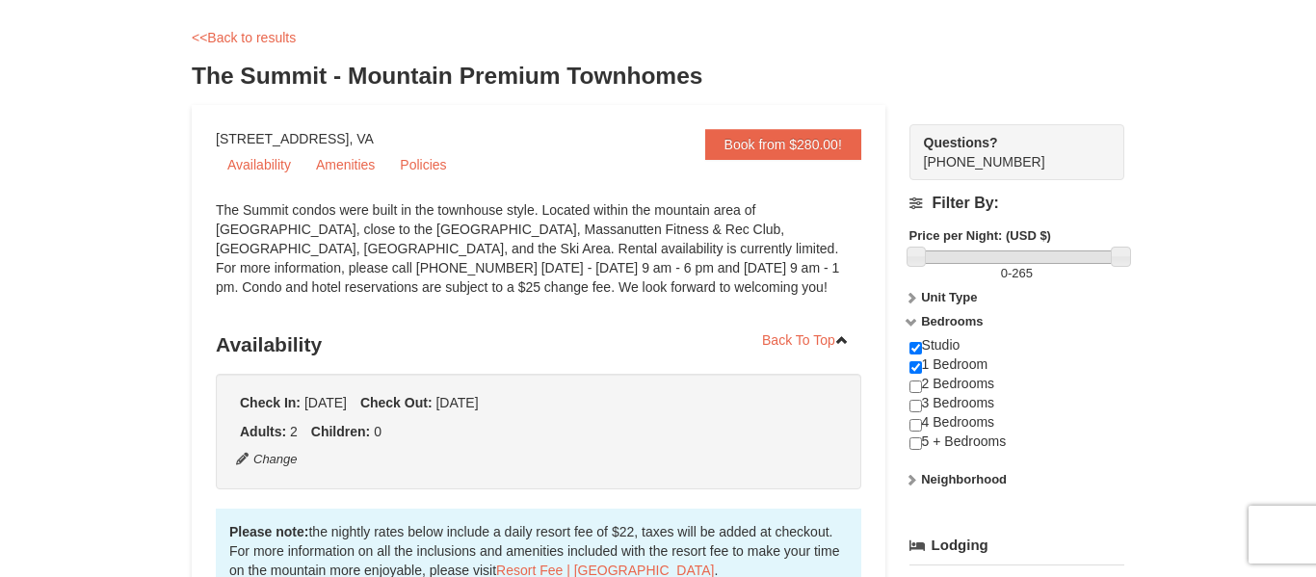
click at [920, 203] on h4 "Filter By:" at bounding box center [1017, 203] width 215 height 17
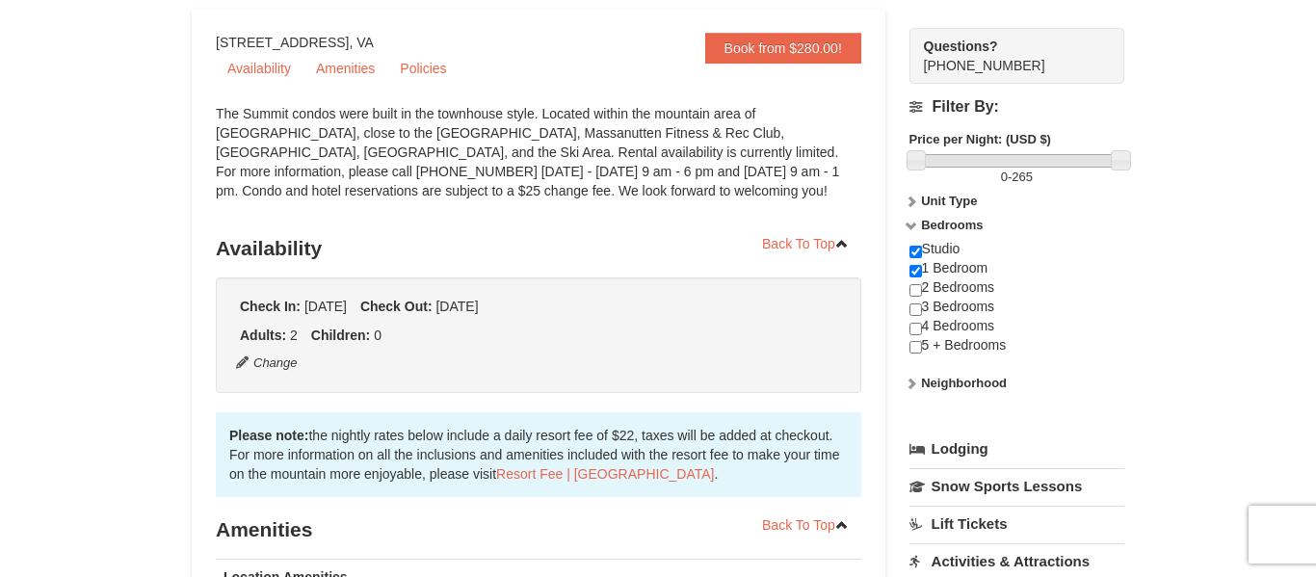
scroll to position [178, 0]
click at [791, 241] on link "Back To Top" at bounding box center [806, 244] width 112 height 29
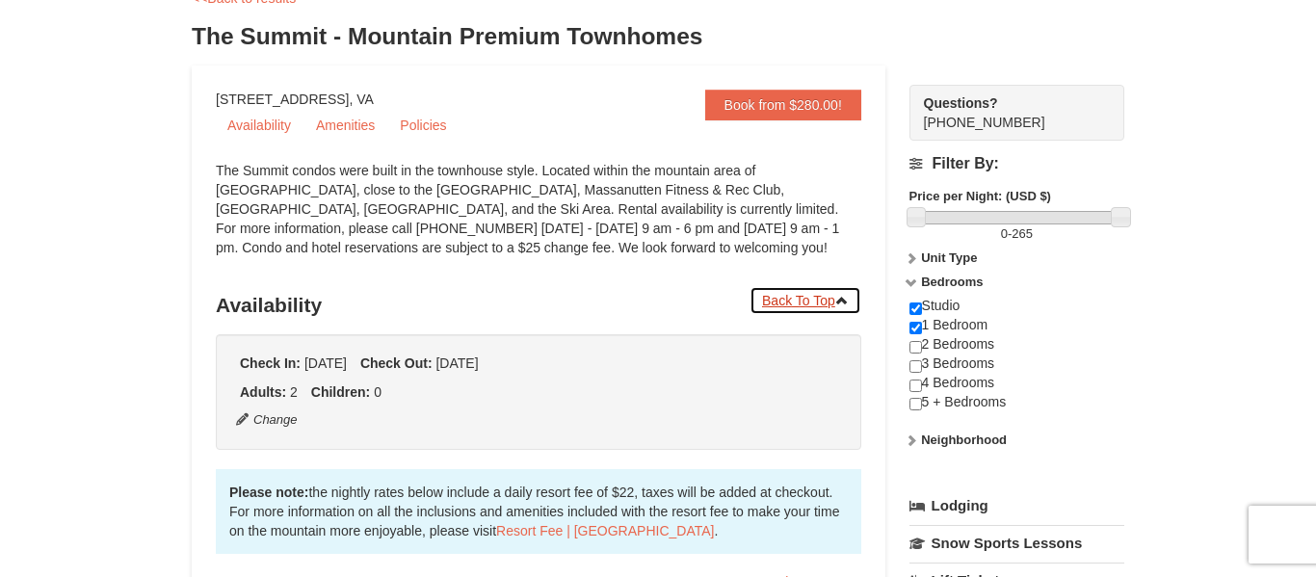
scroll to position [111, 0]
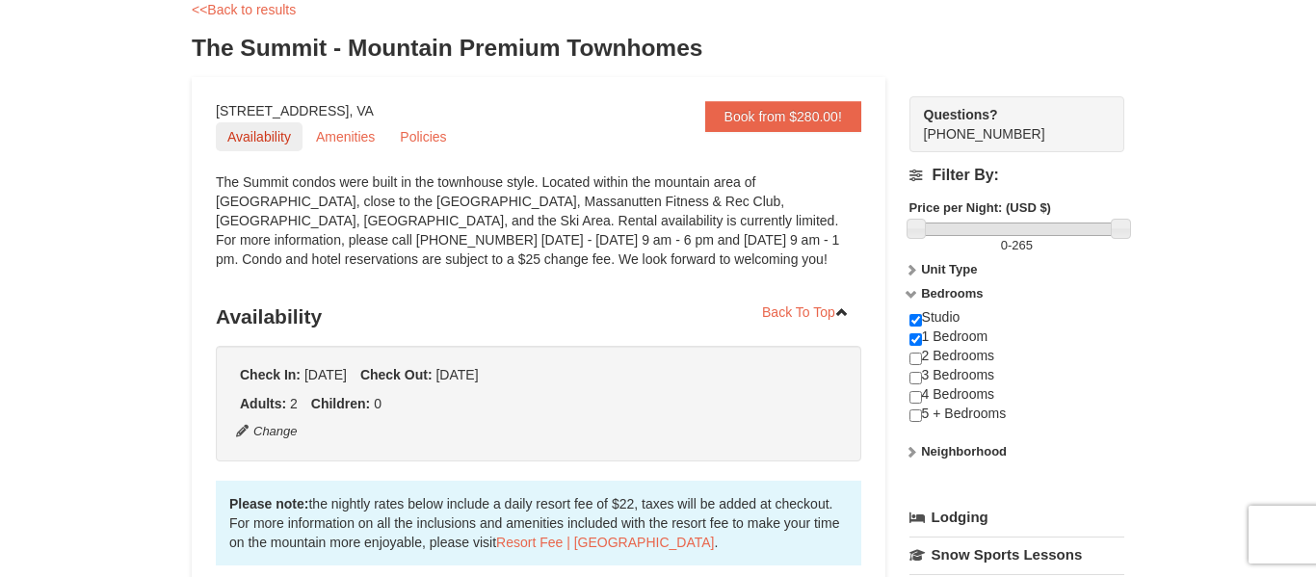
click at [277, 133] on link "Availability" at bounding box center [259, 136] width 87 height 29
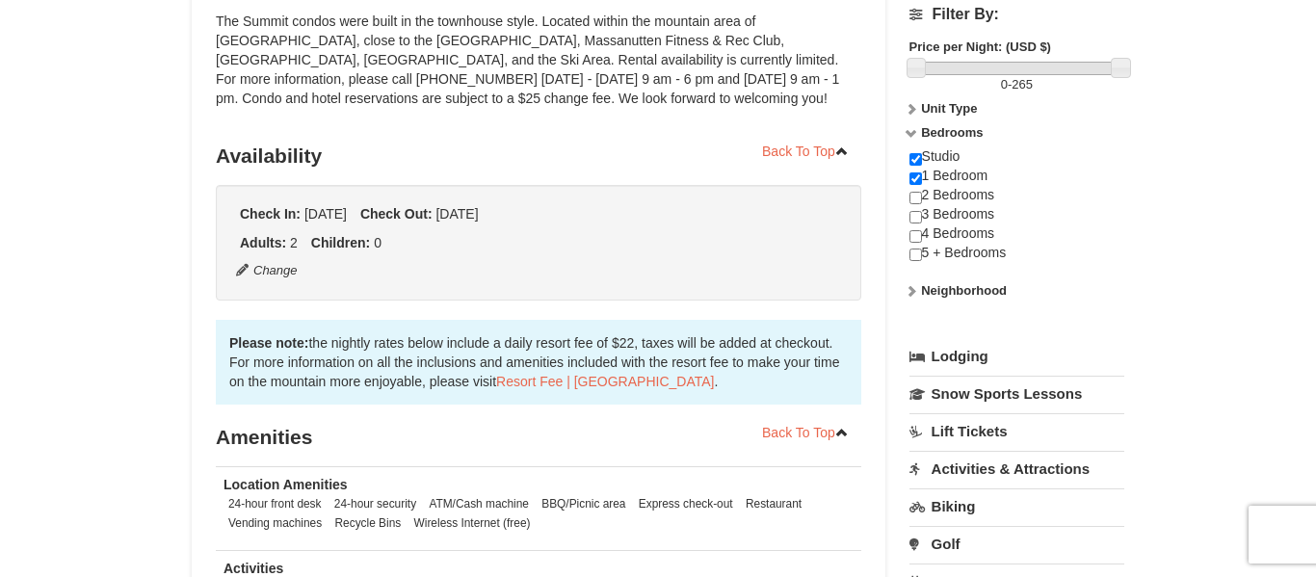
scroll to position [256, 0]
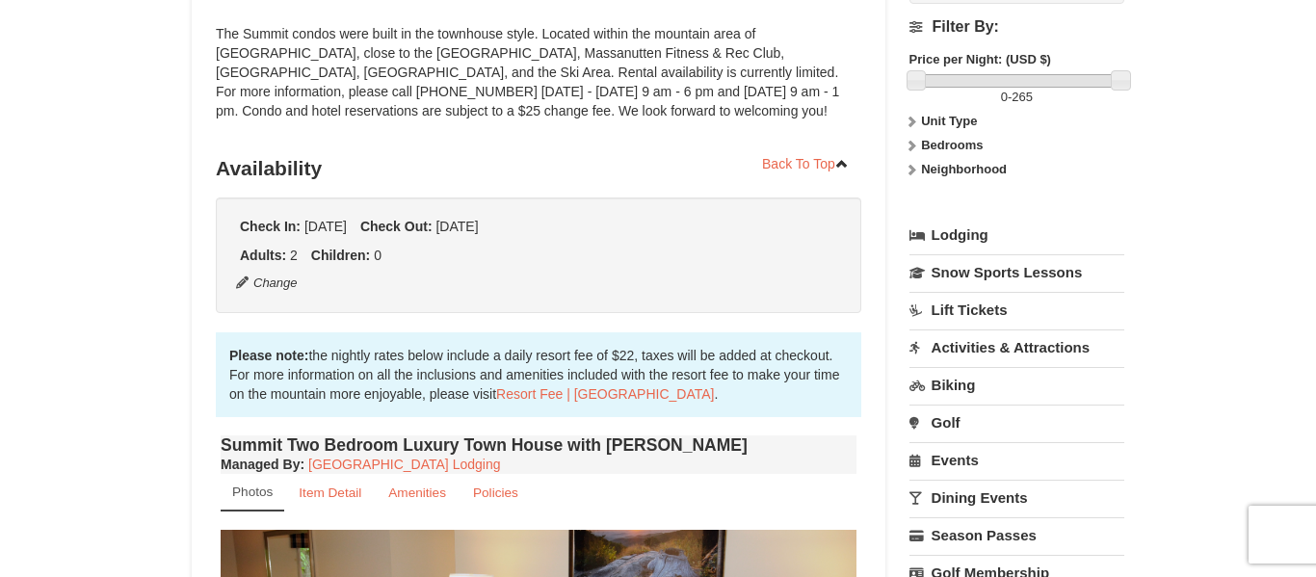
scroll to position [256, 0]
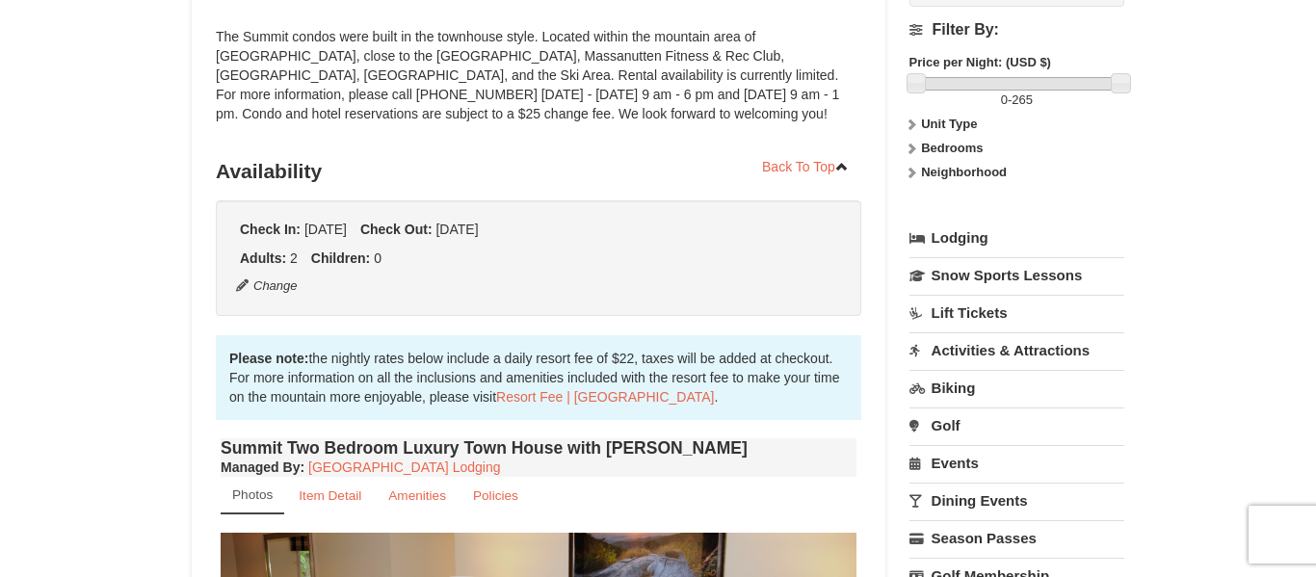
click at [911, 147] on icon at bounding box center [911, 148] width 13 height 13
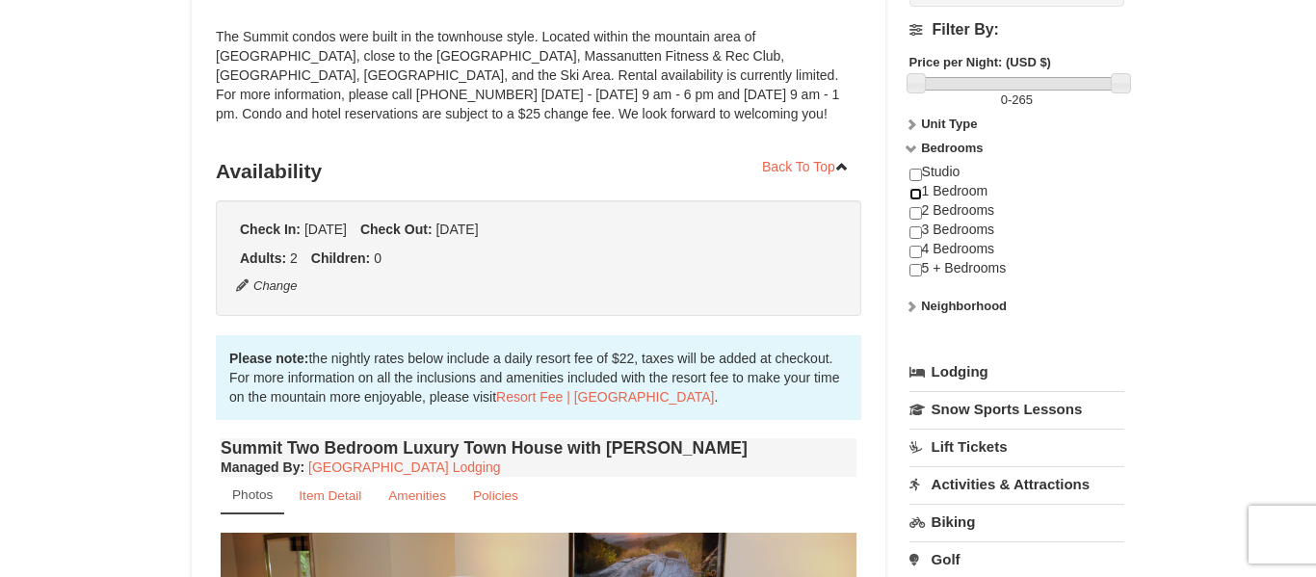
click at [913, 196] on input "checkbox" at bounding box center [916, 194] width 13 height 13
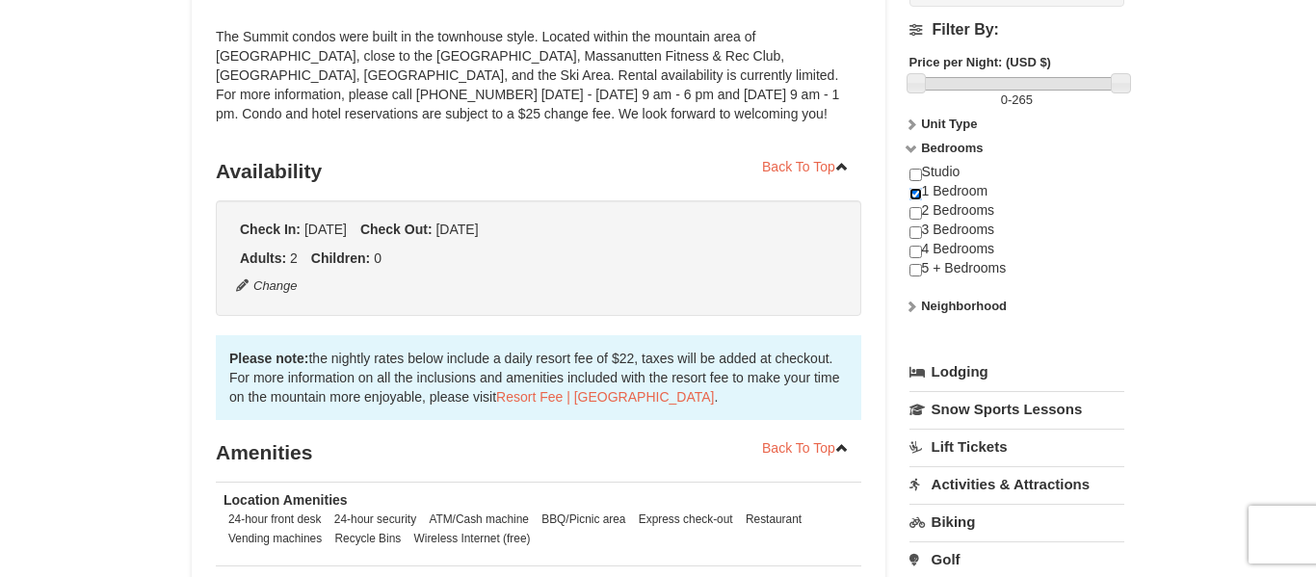
click at [918, 191] on input "checkbox" at bounding box center [916, 194] width 13 height 13
checkbox input "false"
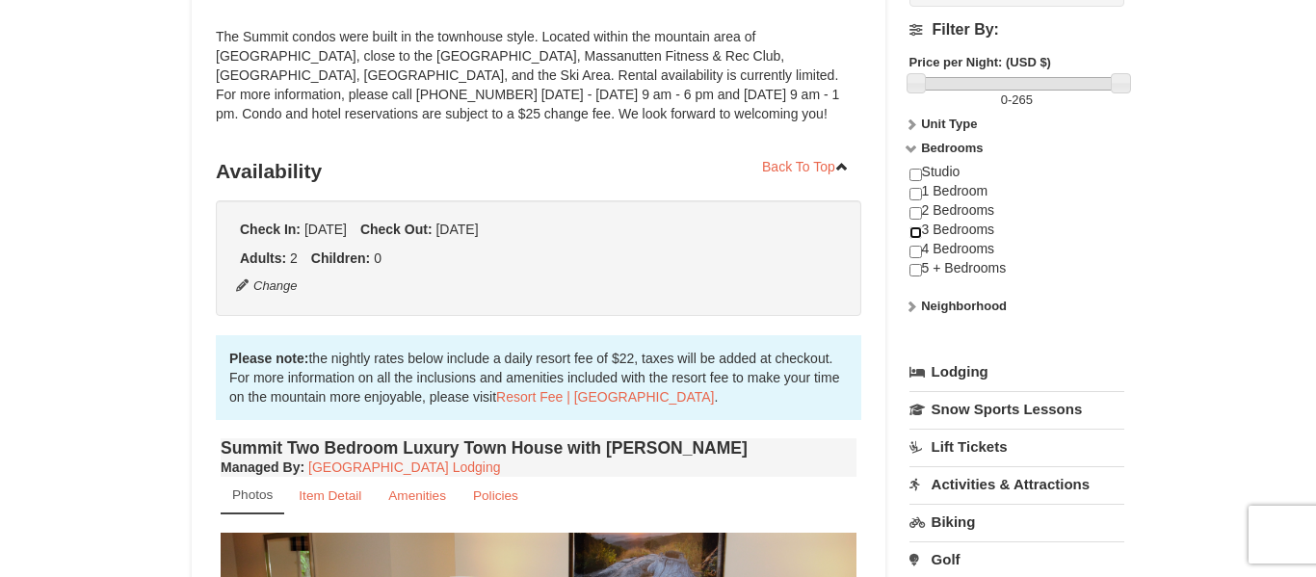
click at [912, 234] on input "checkbox" at bounding box center [916, 232] width 13 height 13
checkbox input "true"
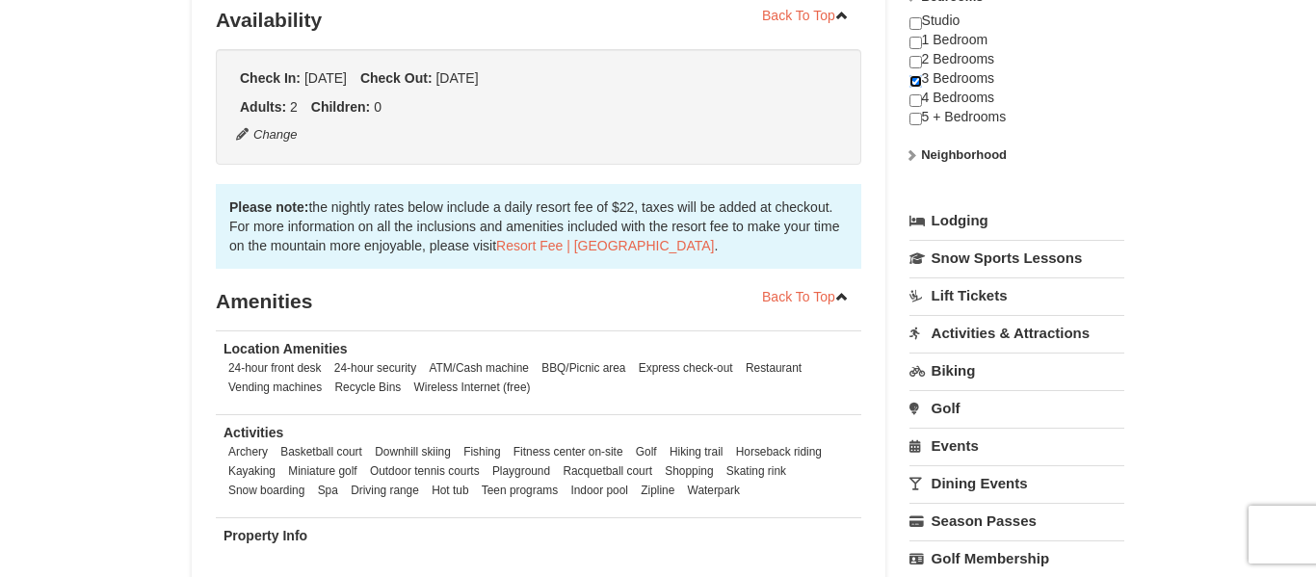
scroll to position [405, 0]
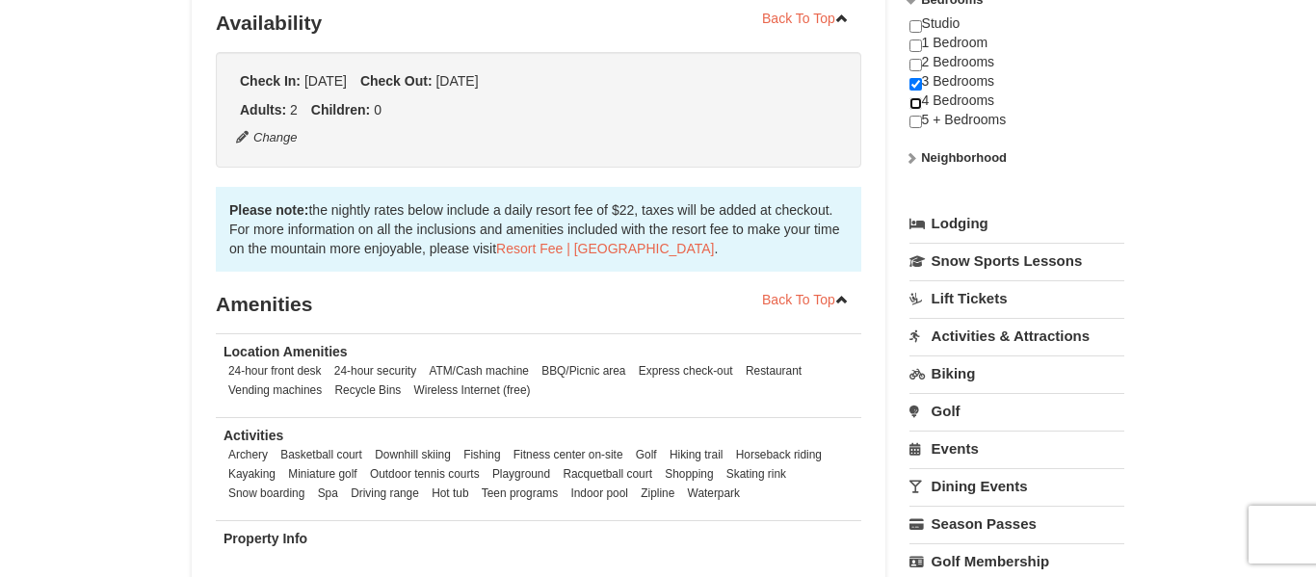
click at [917, 105] on input "checkbox" at bounding box center [916, 103] width 13 height 13
checkbox input "true"
click at [914, 89] on input "checkbox" at bounding box center [916, 84] width 13 height 13
checkbox input "false"
click at [910, 100] on input "checkbox" at bounding box center [916, 103] width 13 height 13
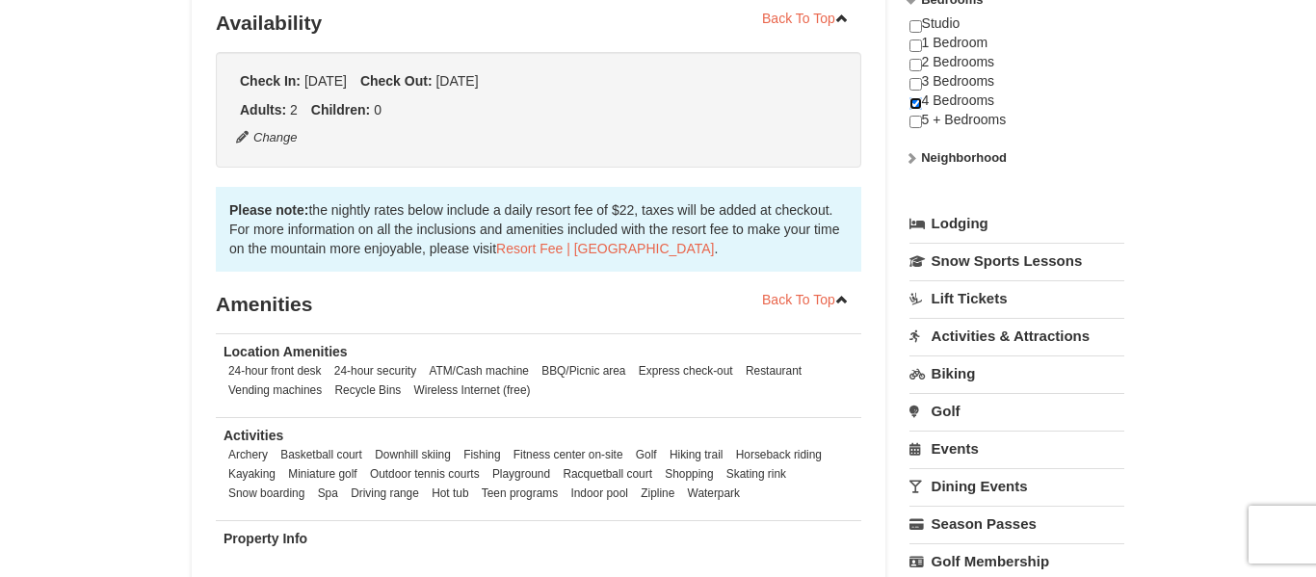
checkbox input "false"
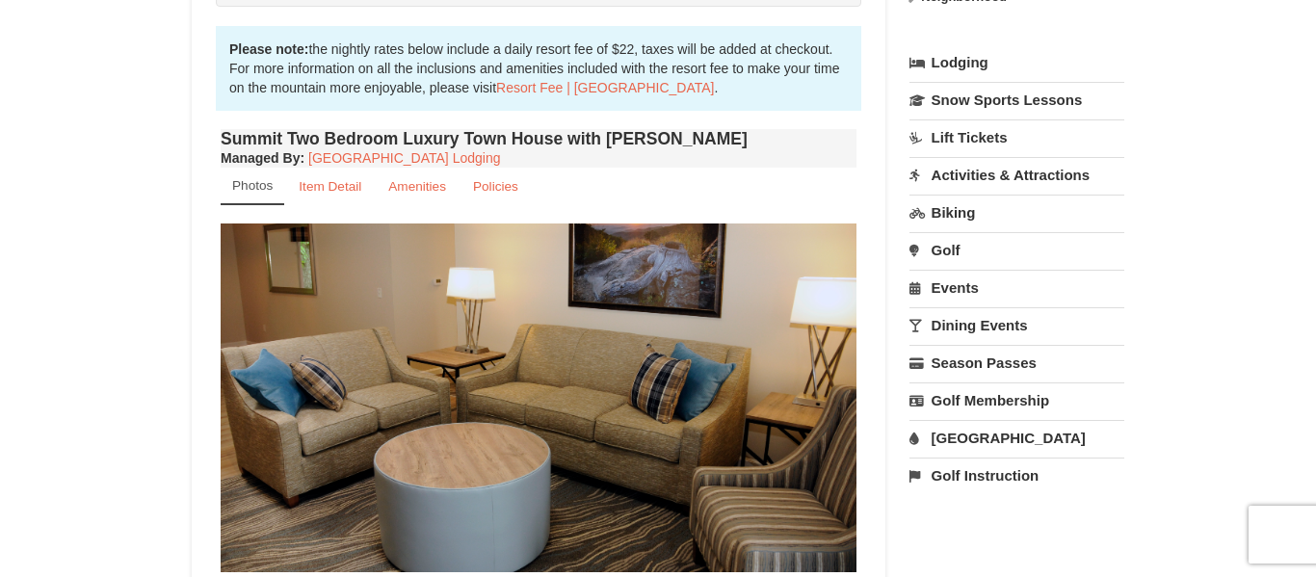
scroll to position [560, 0]
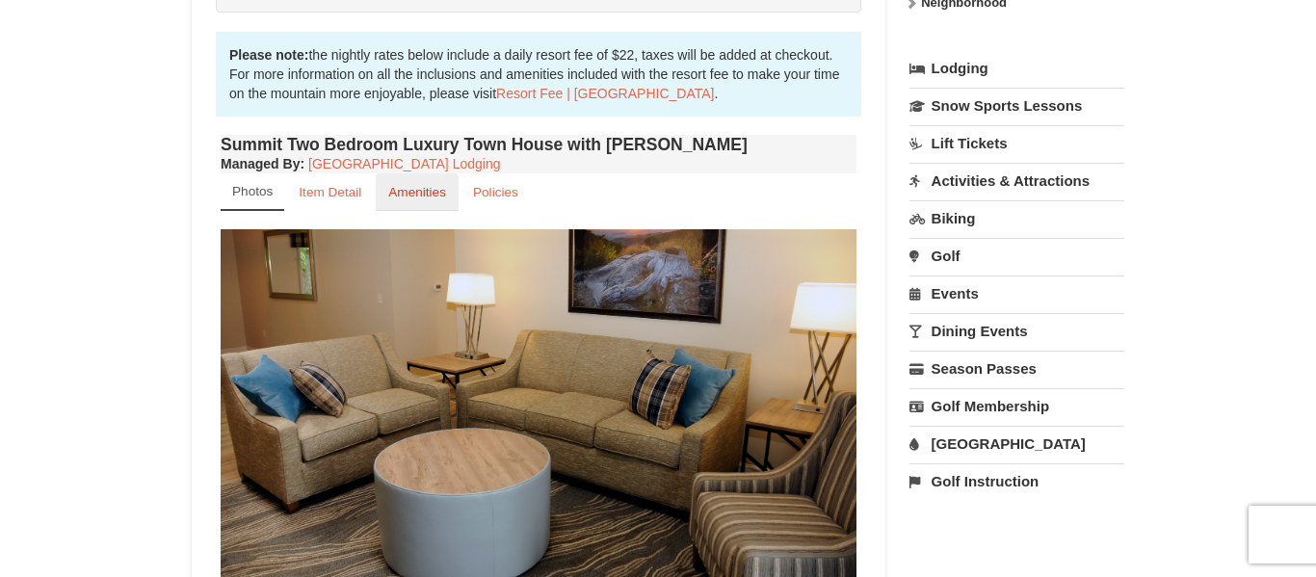
click at [412, 188] on small "Amenities" at bounding box center [417, 192] width 58 height 14
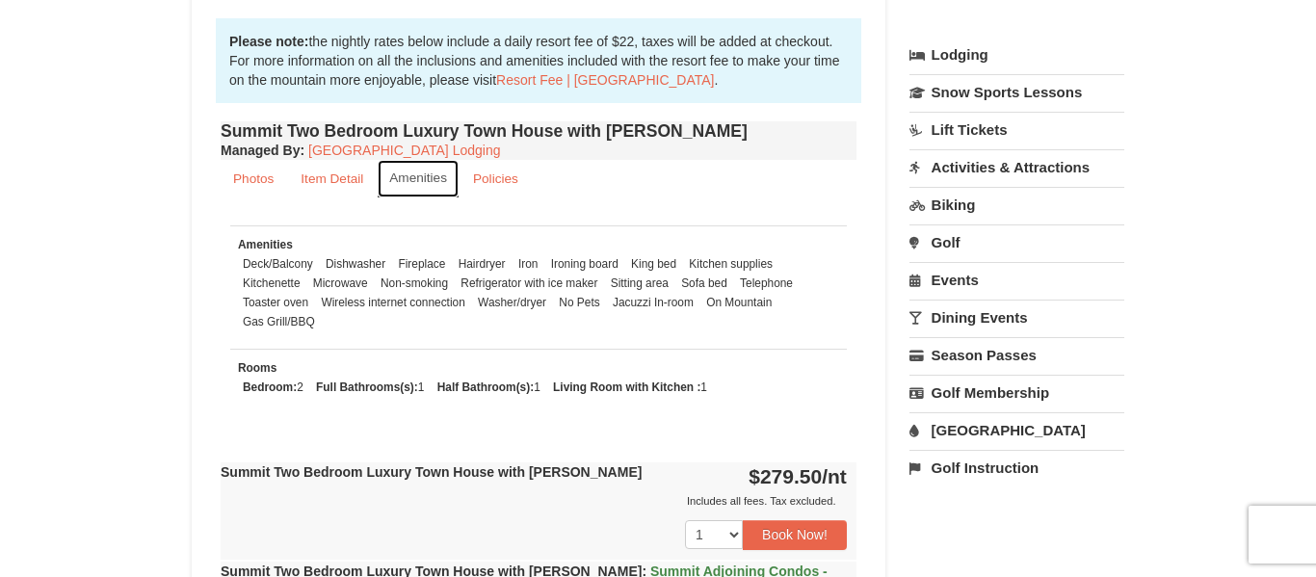
scroll to position [574, 0]
click at [262, 178] on small "Photos" at bounding box center [253, 178] width 40 height 14
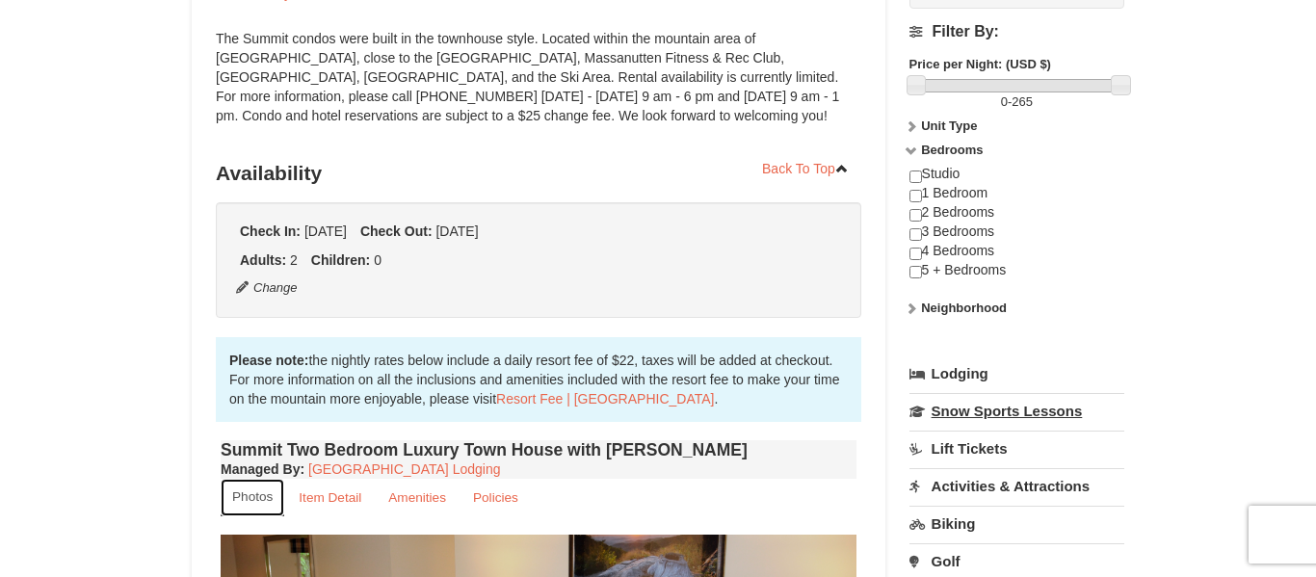
scroll to position [222, 0]
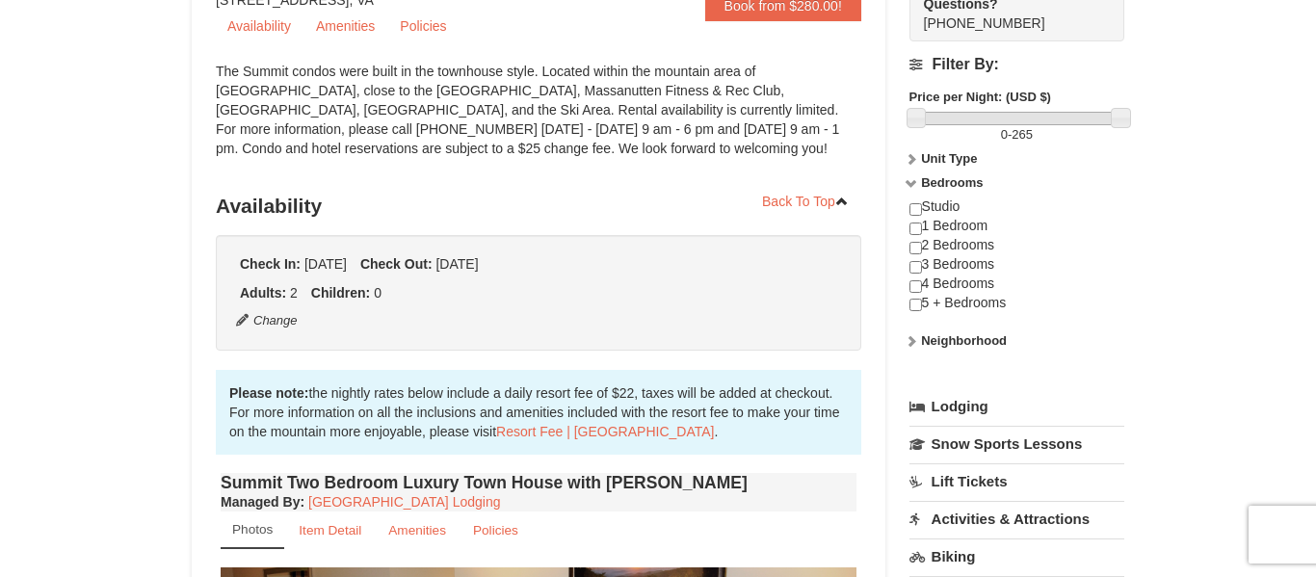
click at [911, 147] on div "Filter By: Price per Night: (USD $) 0 - 265 Unit Type Condominium Rating Proper…" at bounding box center [1017, 205] width 215 height 329
click at [916, 160] on icon at bounding box center [911, 158] width 13 height 13
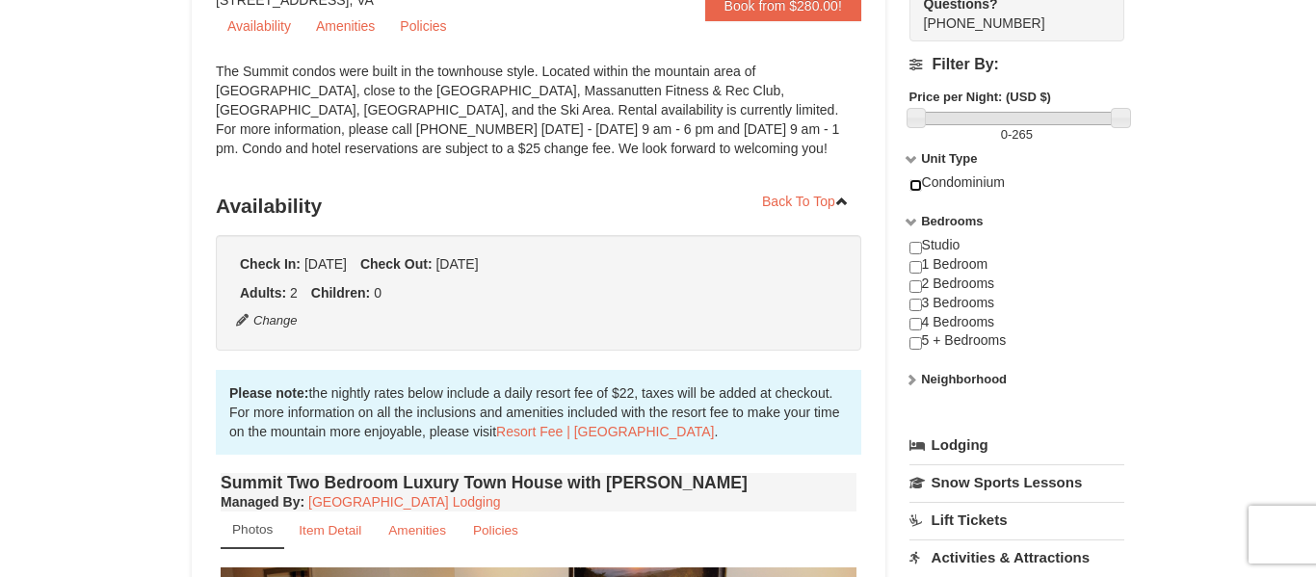
click at [916, 185] on input "checkbox" at bounding box center [916, 185] width 13 height 13
checkbox input "true"
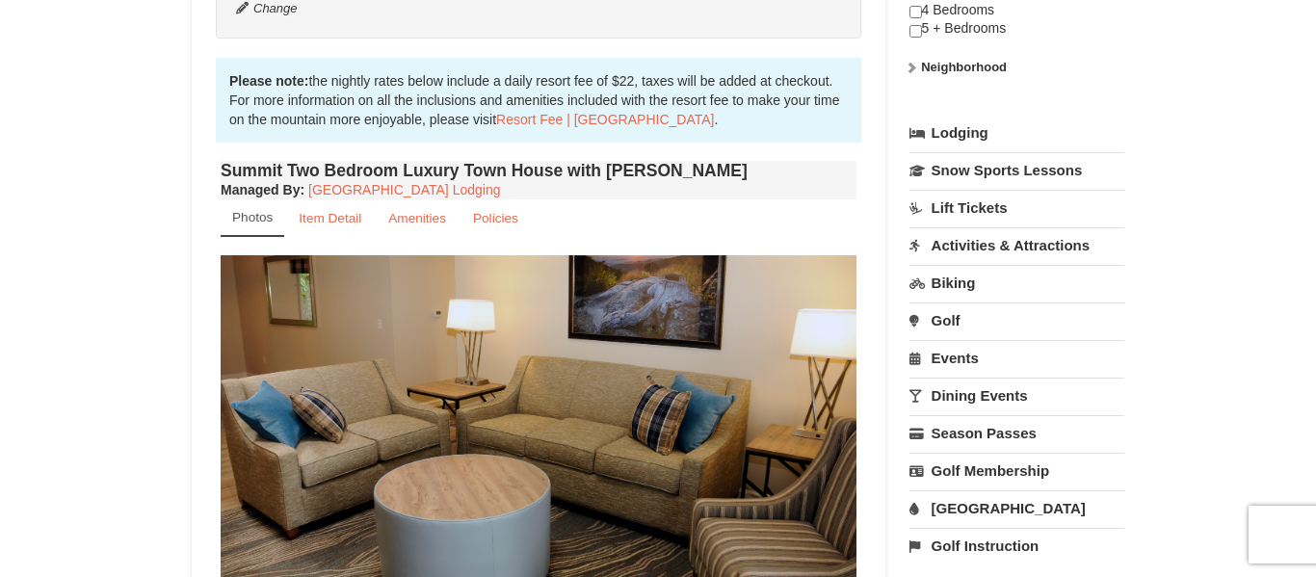
scroll to position [133, 0]
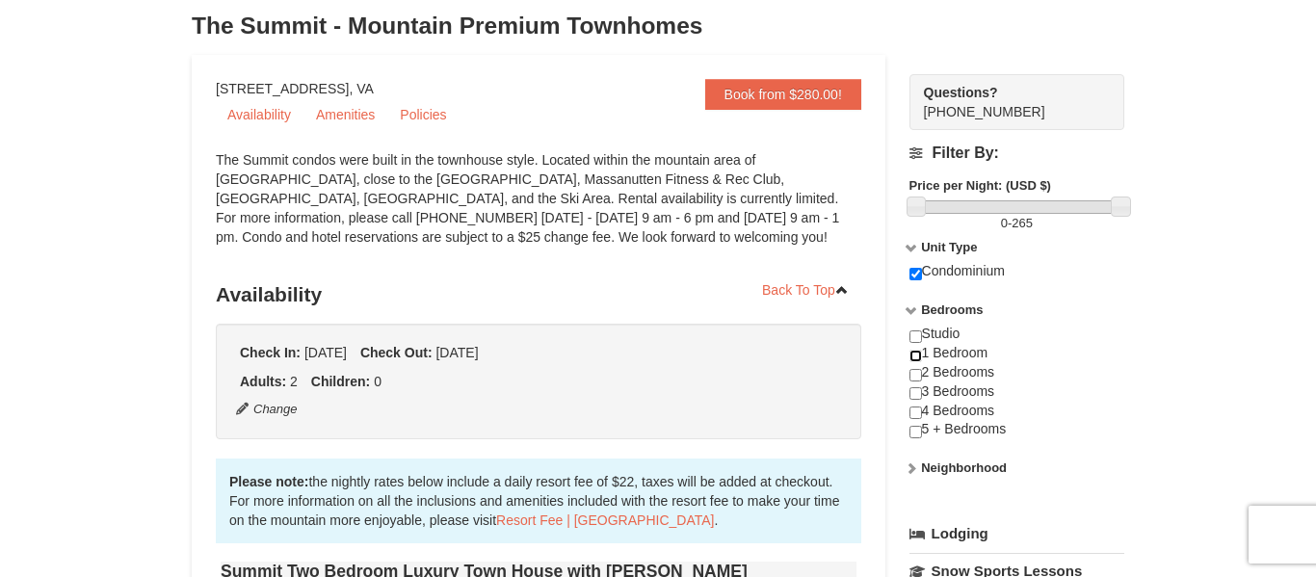
click at [920, 357] on input "checkbox" at bounding box center [916, 356] width 13 height 13
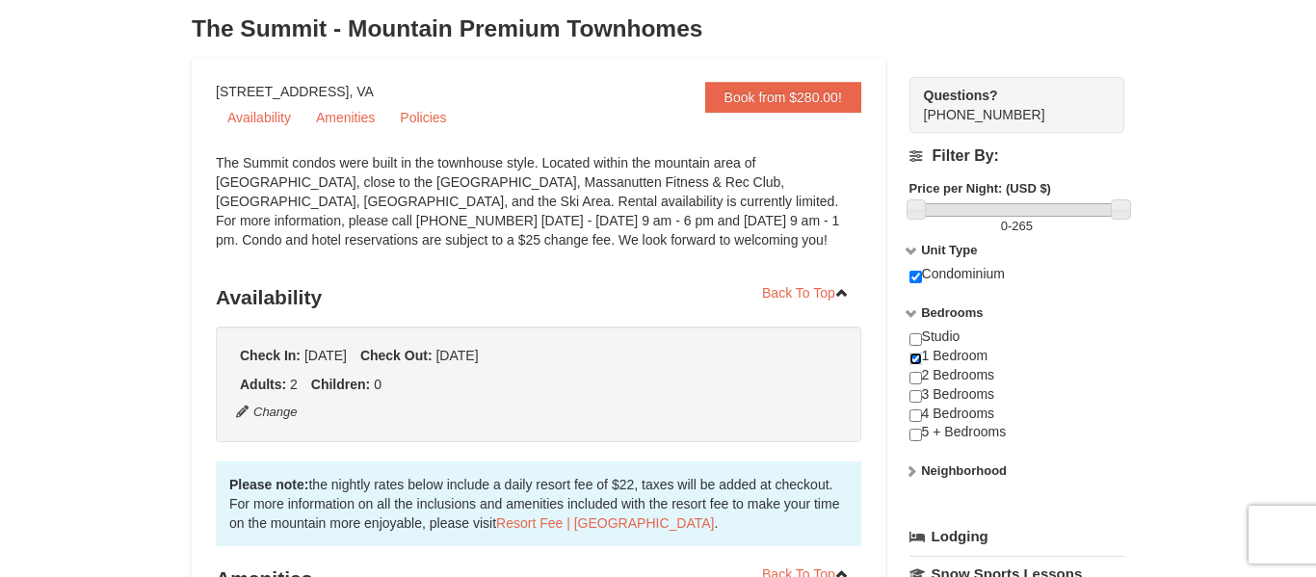
scroll to position [0, 0]
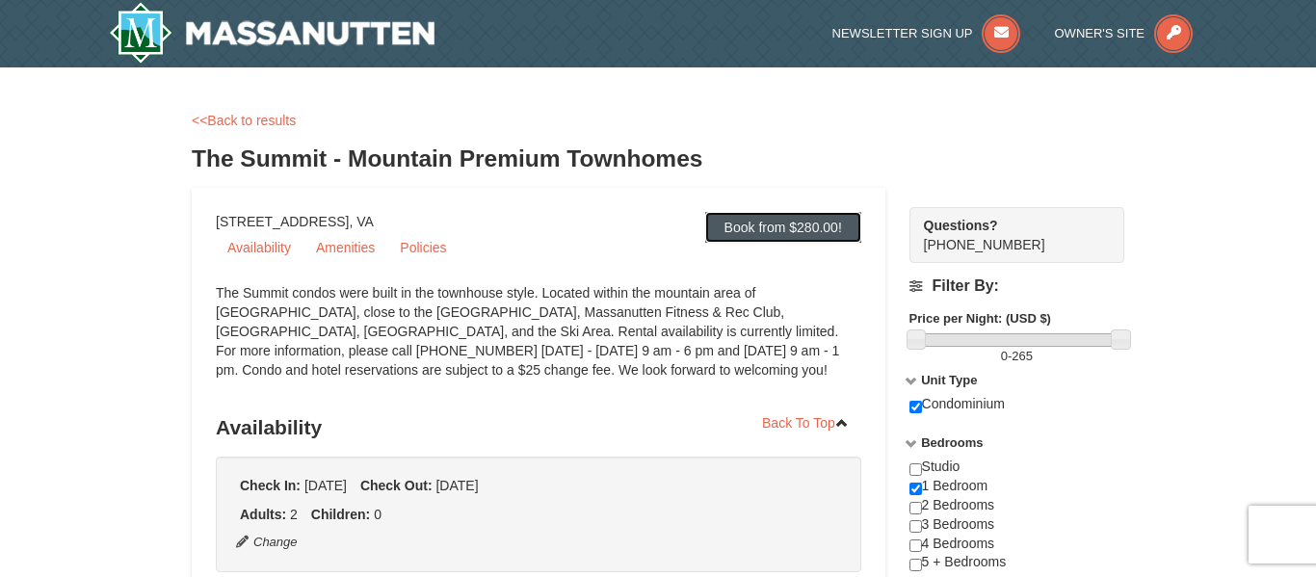
click at [756, 229] on link "Book from $280.00!" at bounding box center [783, 227] width 156 height 31
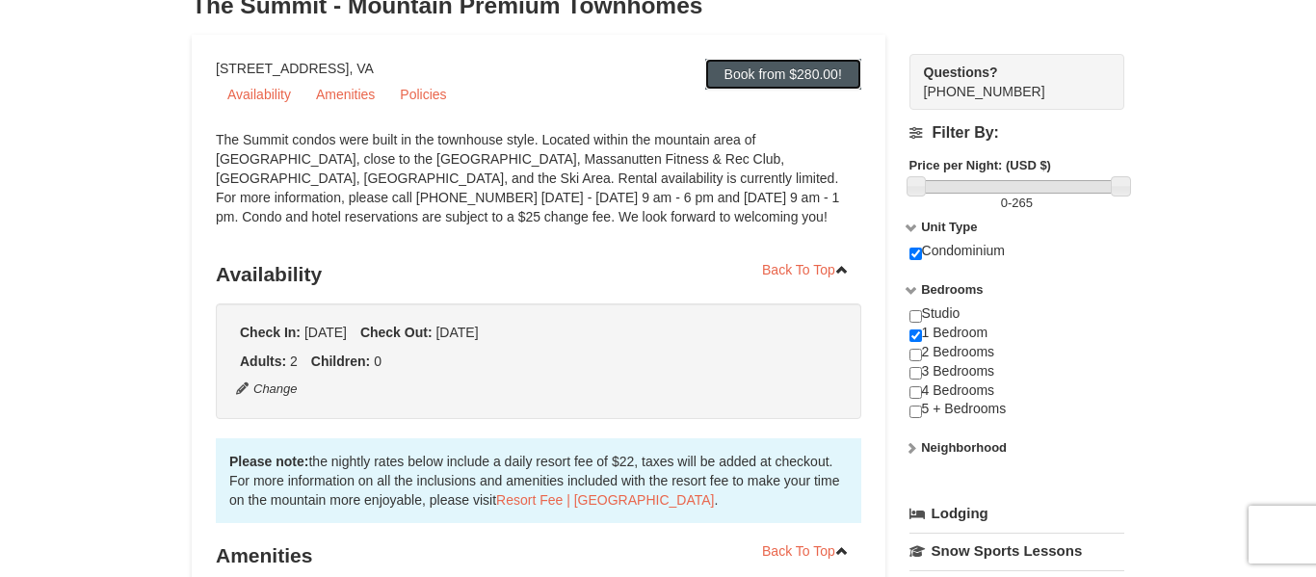
scroll to position [409, 0]
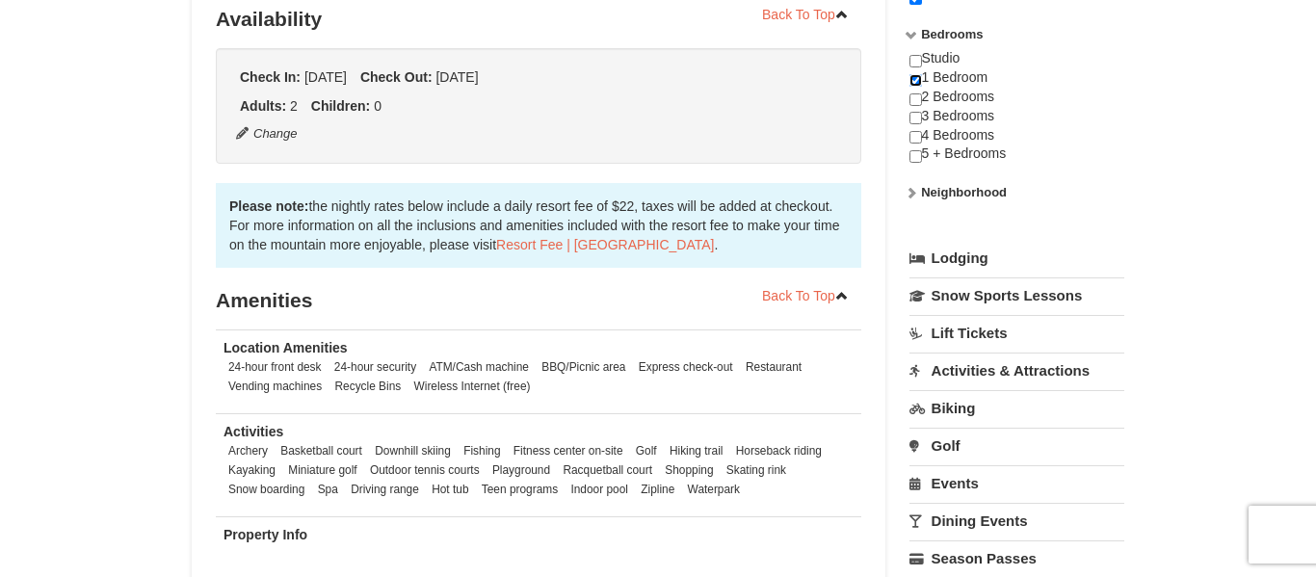
click at [918, 81] on input "checkbox" at bounding box center [916, 80] width 13 height 13
checkbox input "false"
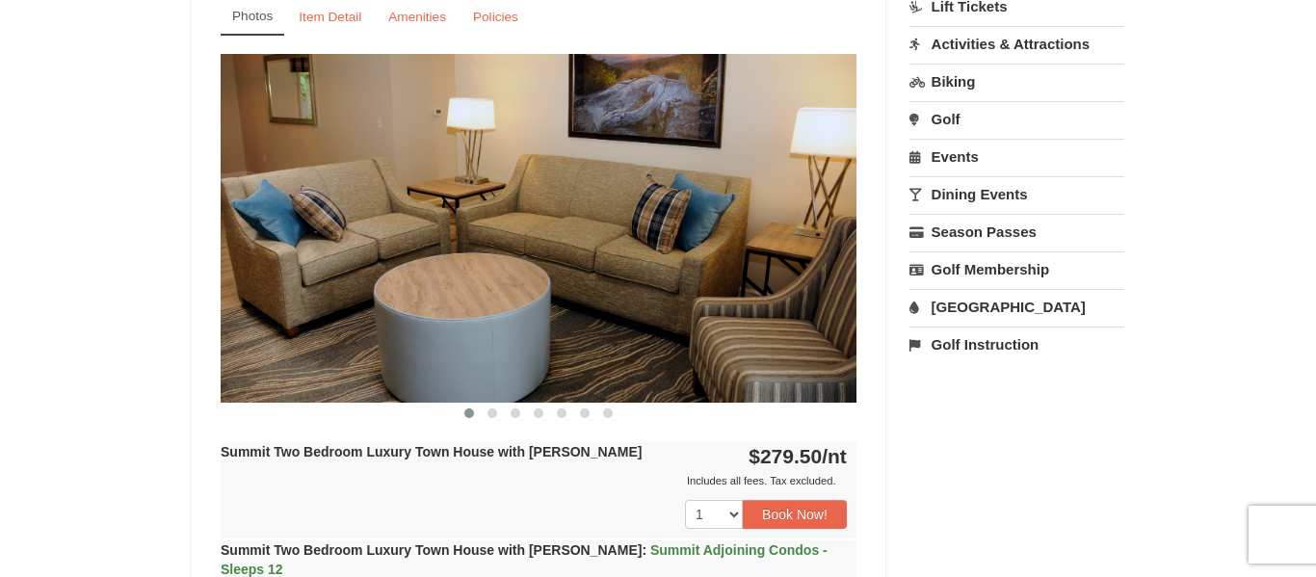
scroll to position [739, 0]
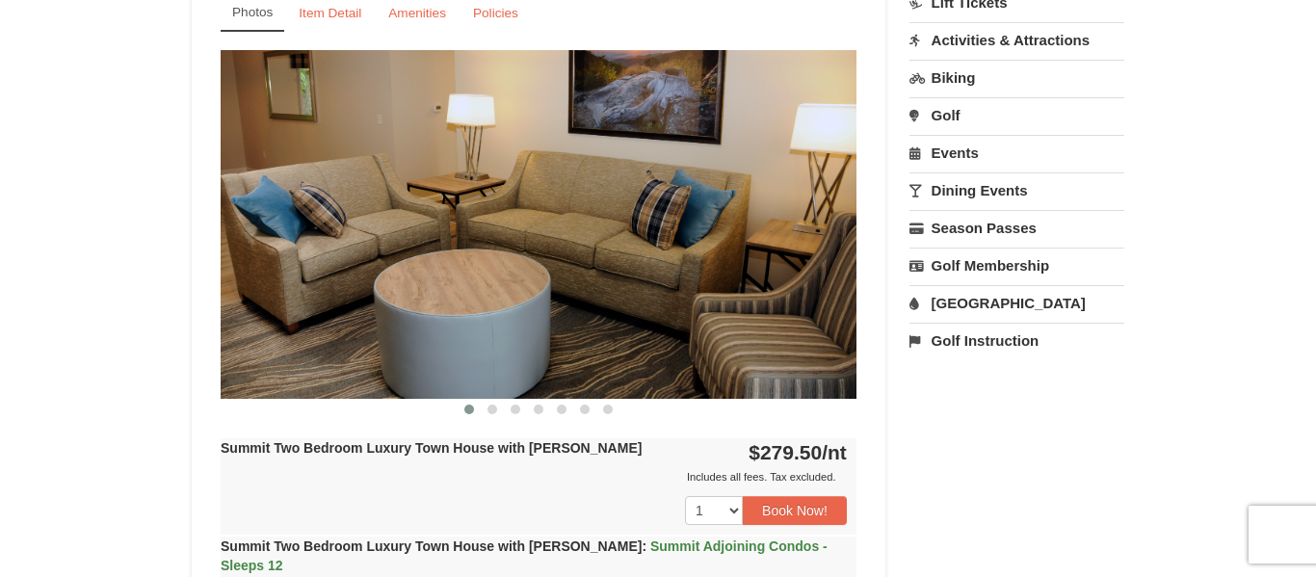
click at [751, 553] on span "Summit Adjoining Condos - Sleeps 12" at bounding box center [524, 556] width 607 height 35
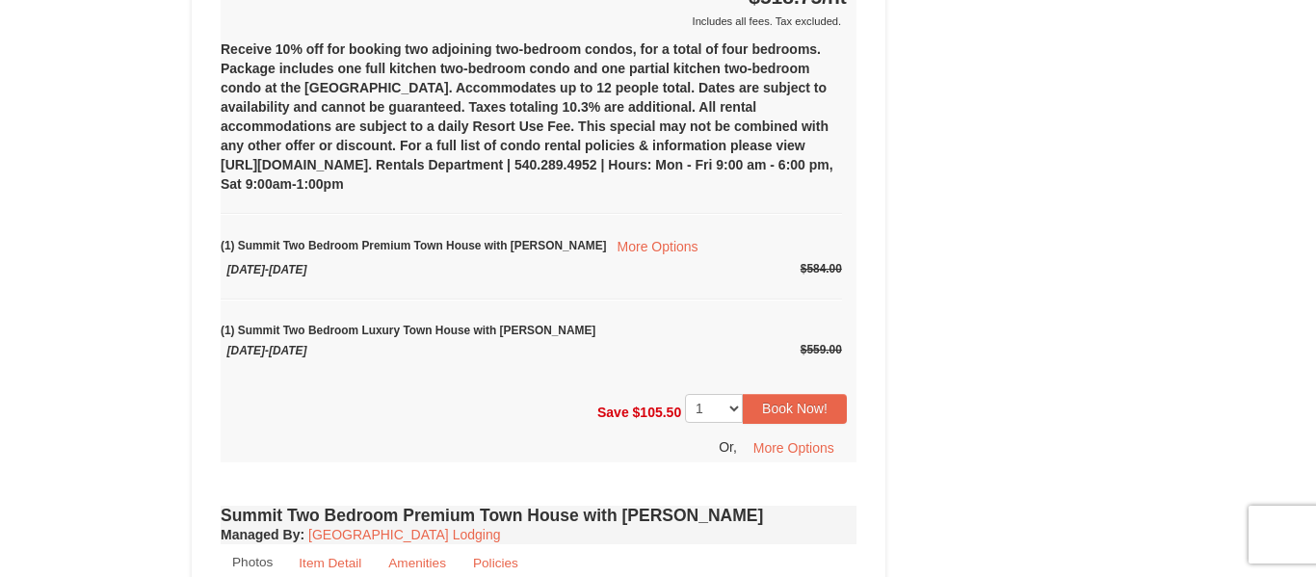
scroll to position [1335, 0]
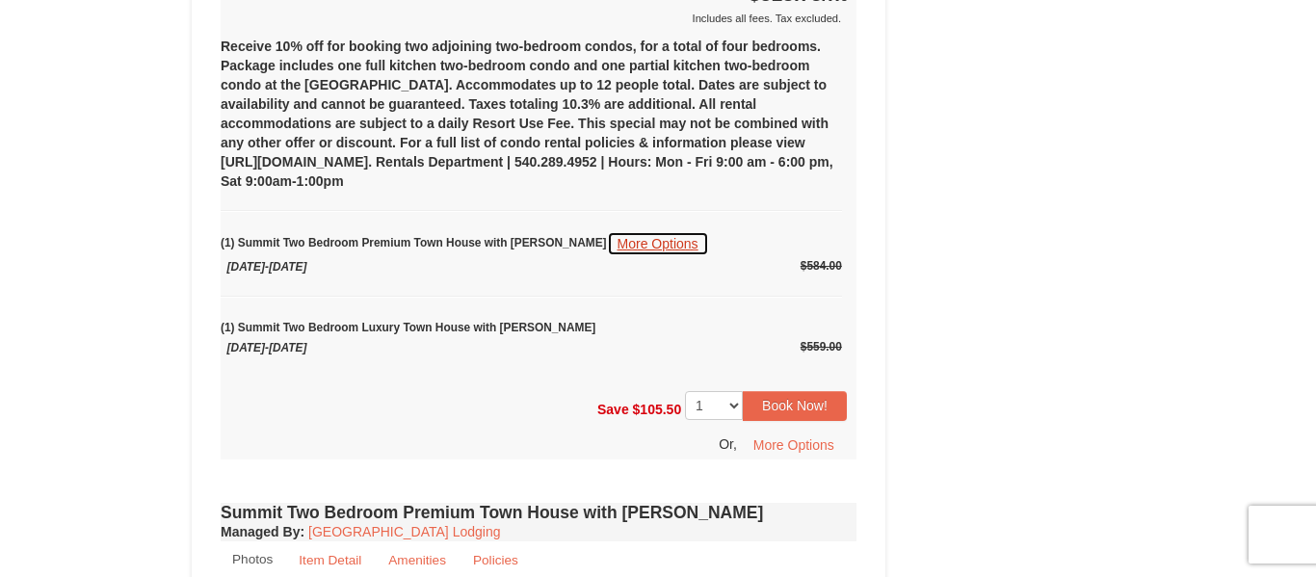
click at [634, 247] on button "More Options" at bounding box center [658, 243] width 102 height 25
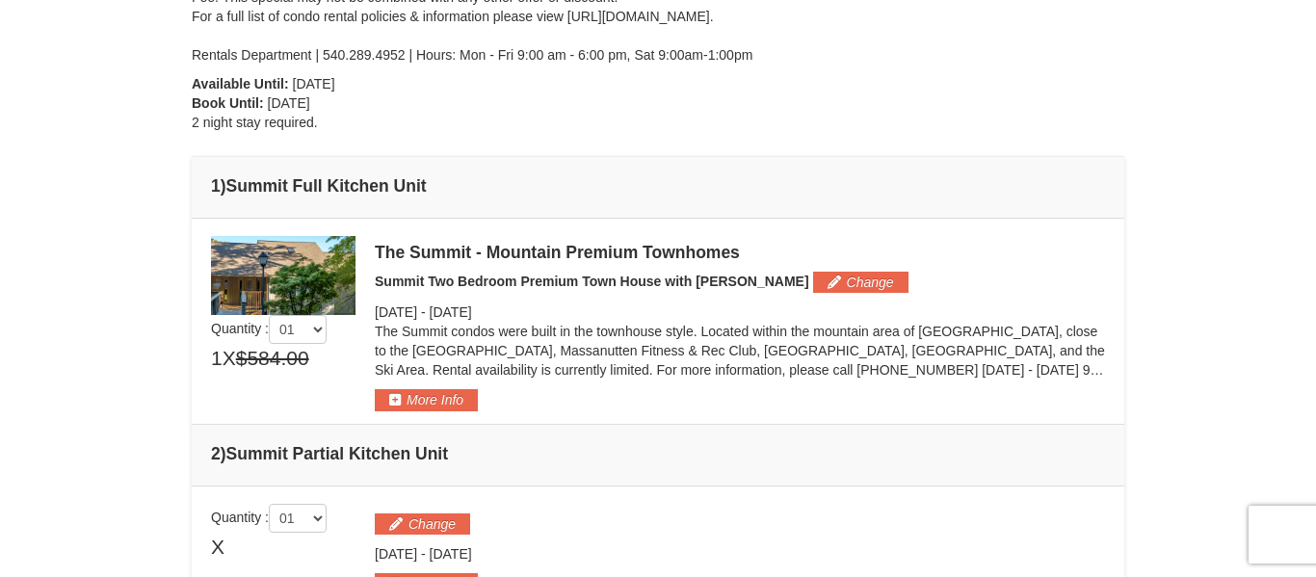
scroll to position [287, 0]
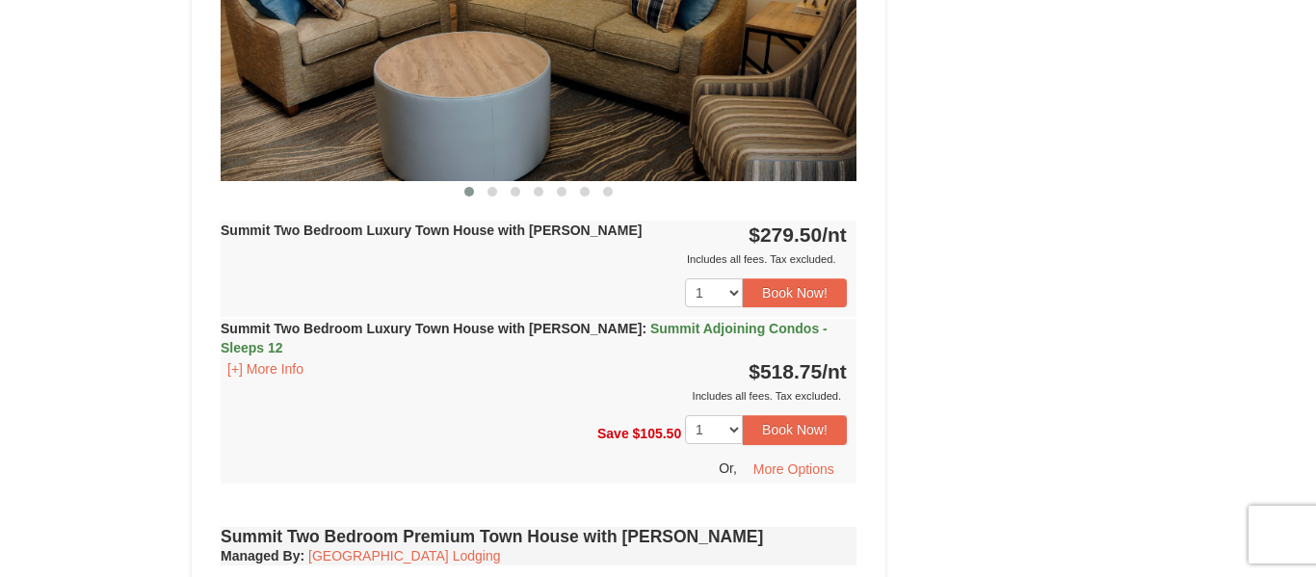
scroll to position [951, 0]
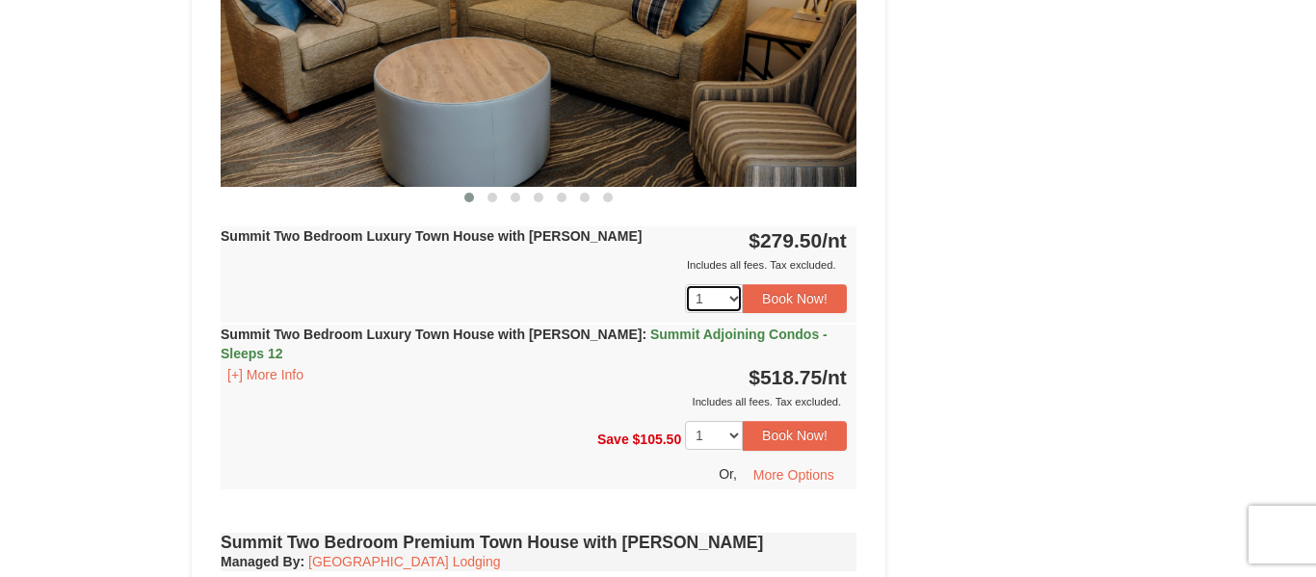
click at [731, 294] on select "1 2 3 4 5 6 7 8" at bounding box center [714, 298] width 58 height 29
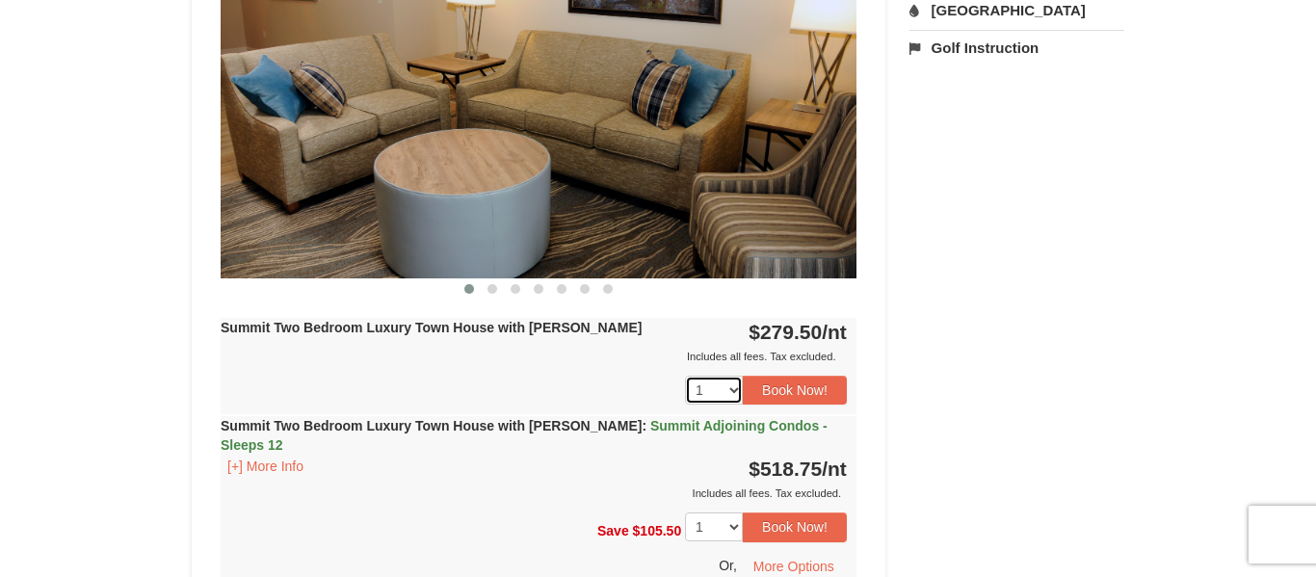
scroll to position [844, 0]
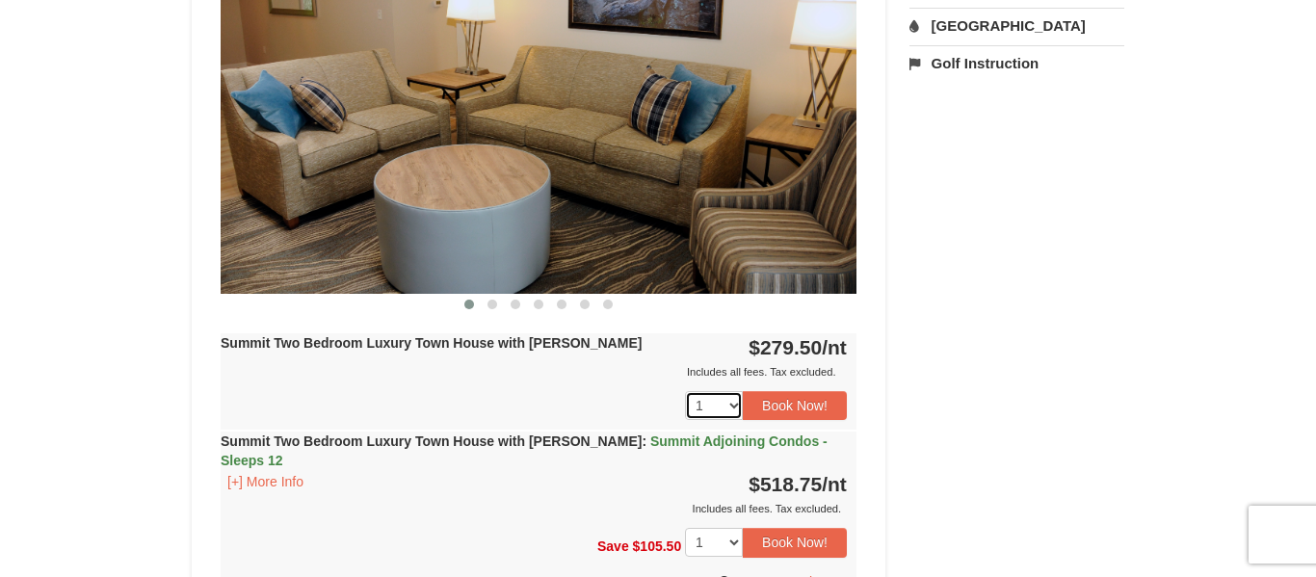
click at [719, 409] on select "1 2 3 4 5 6 7 8" at bounding box center [714, 405] width 58 height 29
select select "2"
click at [685, 391] on select "1 2 3 4 5 6 7 8" at bounding box center [714, 405] width 58 height 29
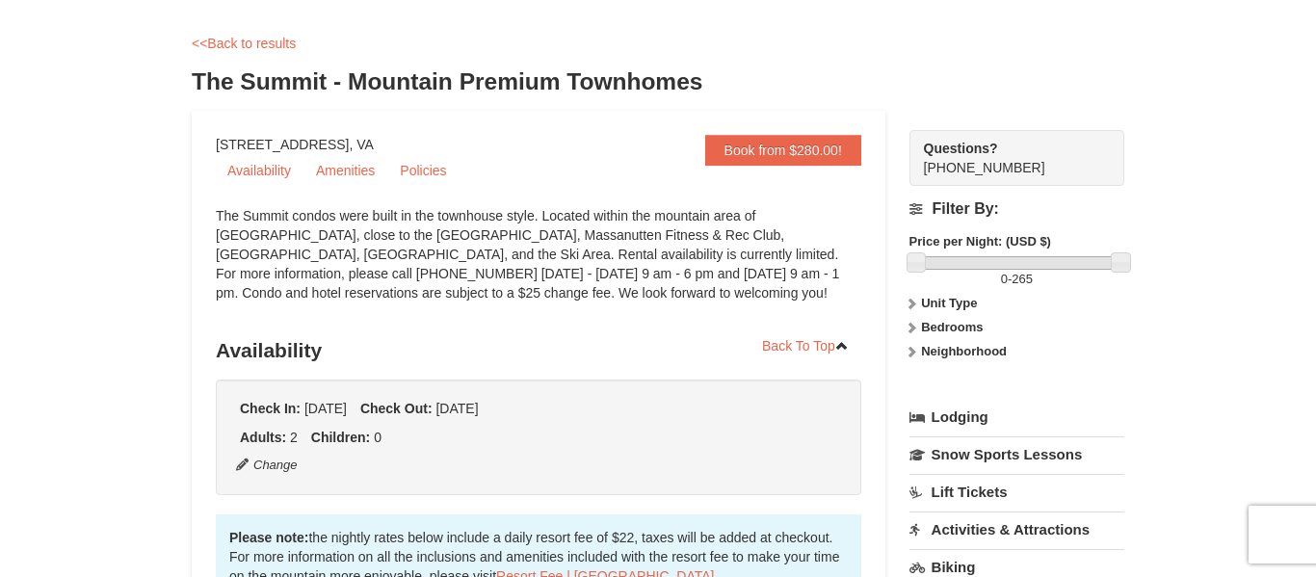
scroll to position [72, 0]
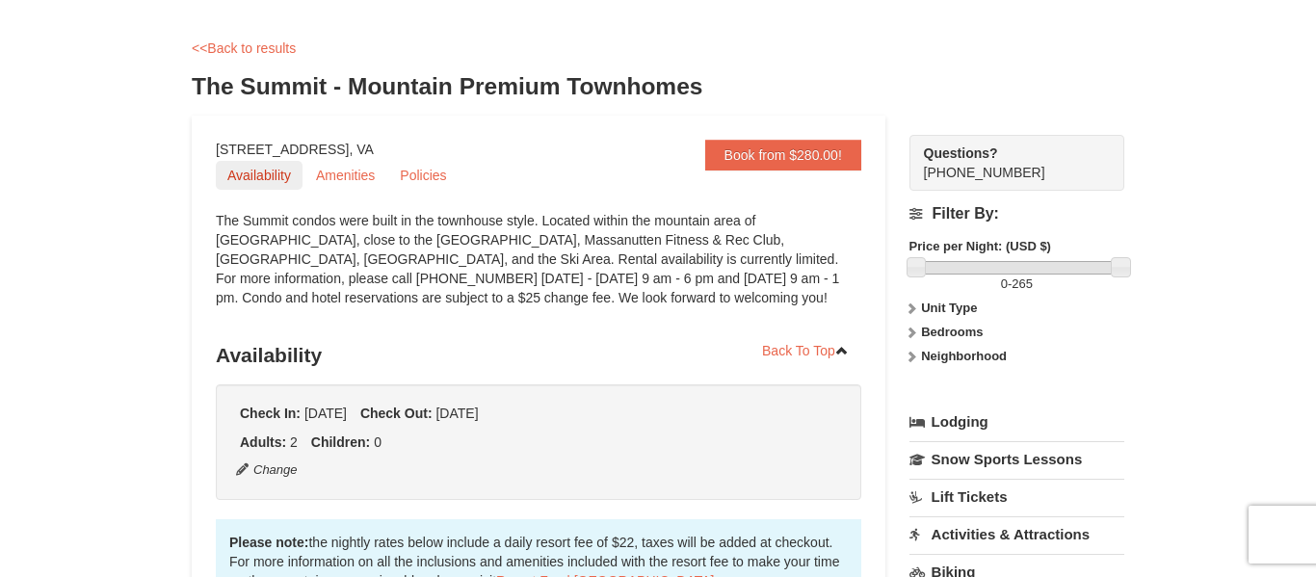
click at [264, 180] on link "Availability" at bounding box center [259, 175] width 87 height 29
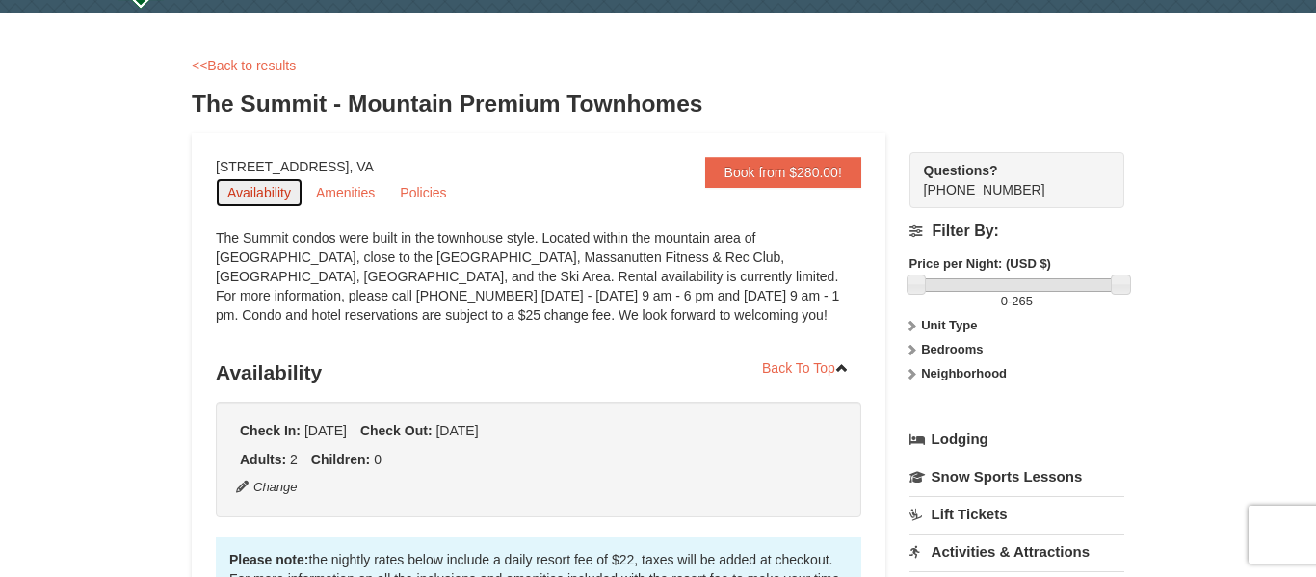
scroll to position [0, 0]
